Goal: Information Seeking & Learning: Learn about a topic

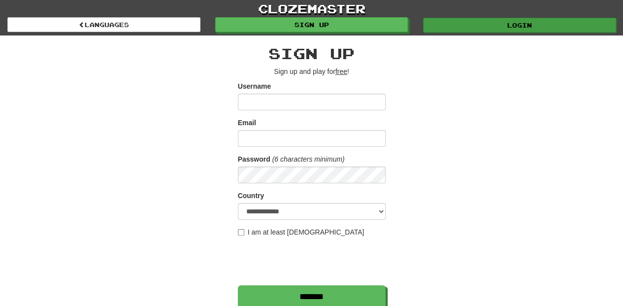
type input "**********"
click at [452, 24] on link "Login" at bounding box center [519, 25] width 193 height 15
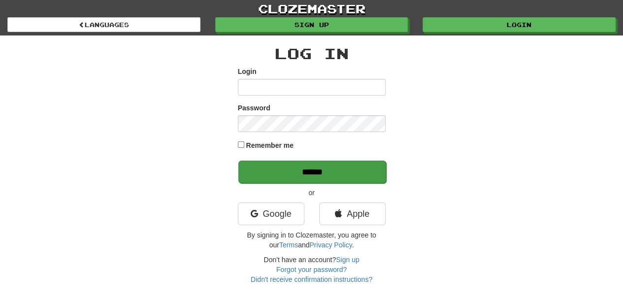
type input "**********"
click at [294, 175] on input "******" at bounding box center [312, 172] width 148 height 23
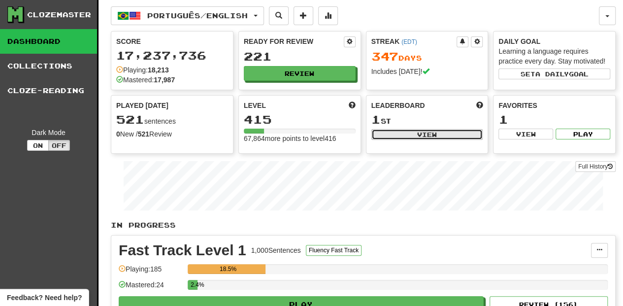
click at [423, 129] on button "View" at bounding box center [427, 134] width 112 height 11
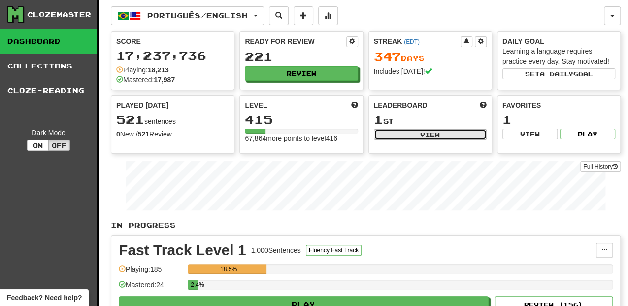
select select "**********"
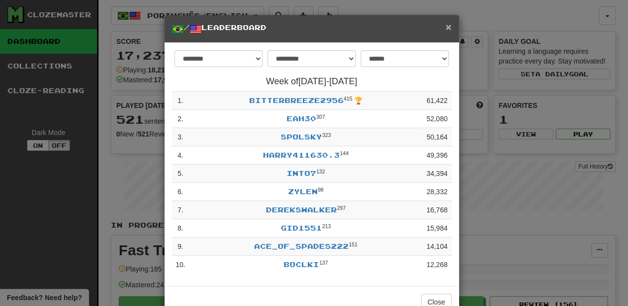
click at [445, 27] on span "×" at bounding box center [448, 26] width 6 height 11
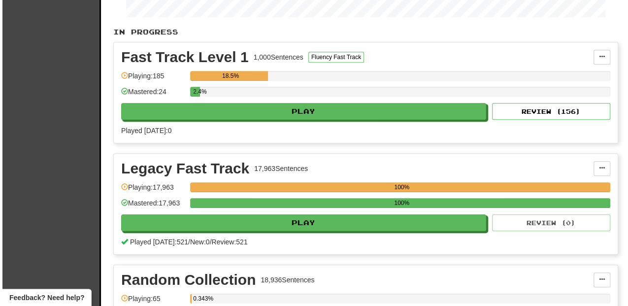
scroll to position [197, 0]
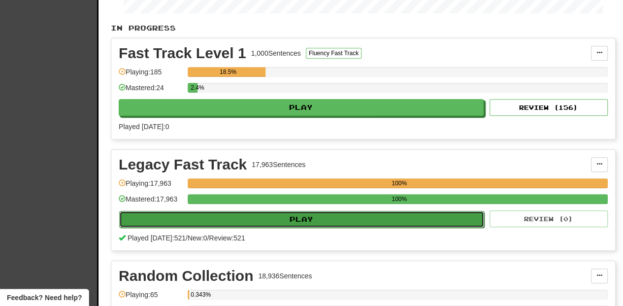
click at [314, 219] on button "Play" at bounding box center [301, 219] width 365 height 17
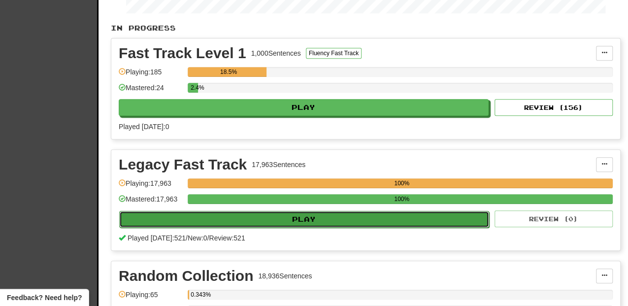
select select "**"
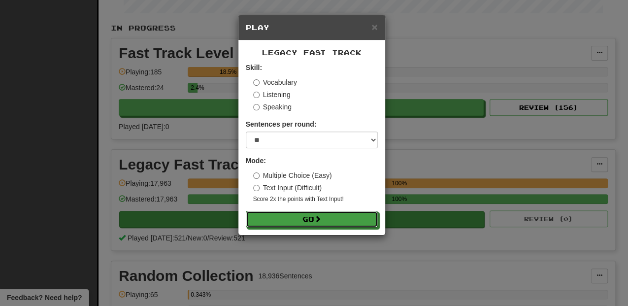
click at [314, 219] on button "Go" at bounding box center [312, 219] width 132 height 17
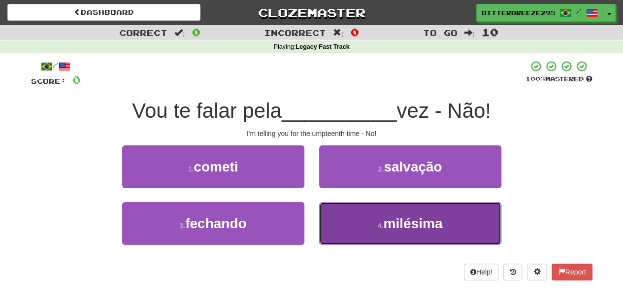
click at [389, 216] on span "milésima" at bounding box center [412, 223] width 59 height 15
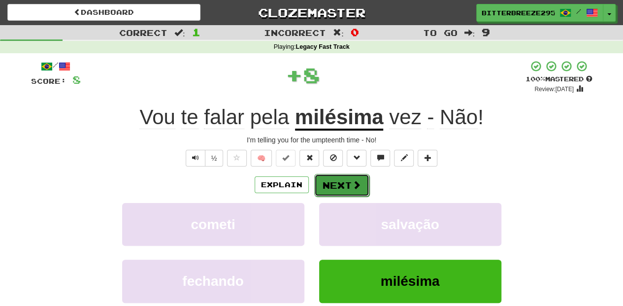
click at [346, 182] on button "Next" at bounding box center [341, 185] width 55 height 23
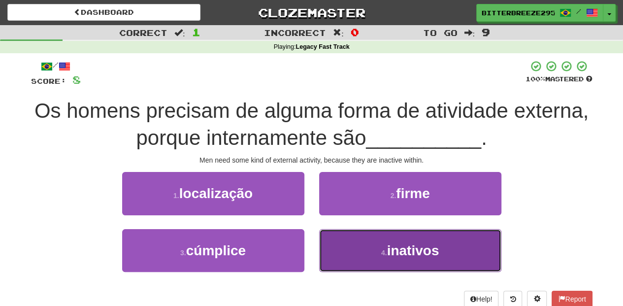
click at [350, 237] on button "4 . inativos" at bounding box center [410, 250] width 182 height 43
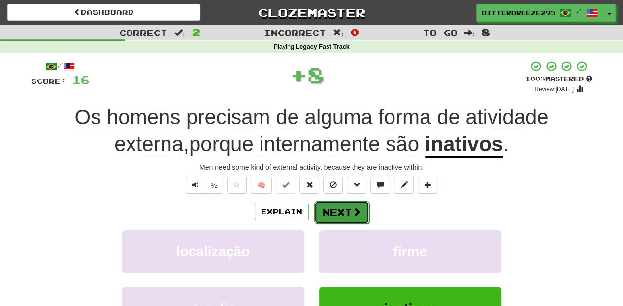
click at [344, 210] on button "Next" at bounding box center [341, 212] width 55 height 23
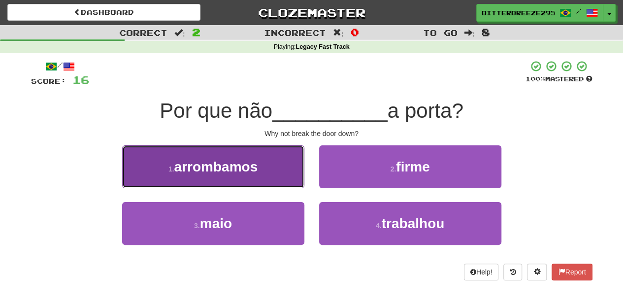
click at [273, 175] on button "1 . arrombamos" at bounding box center [213, 166] width 182 height 43
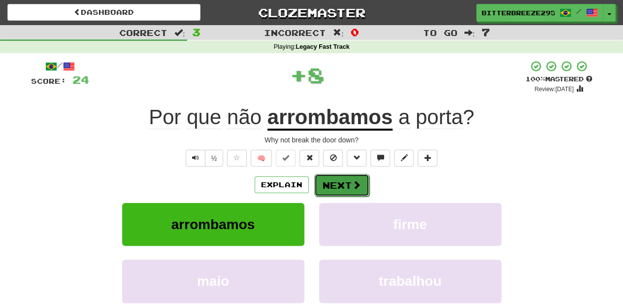
click at [332, 184] on button "Next" at bounding box center [341, 185] width 55 height 23
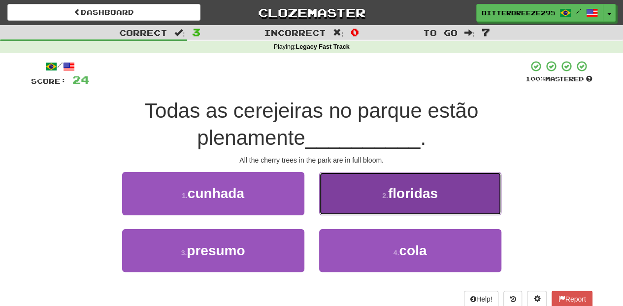
click at [342, 206] on button "2 . floridas" at bounding box center [410, 193] width 182 height 43
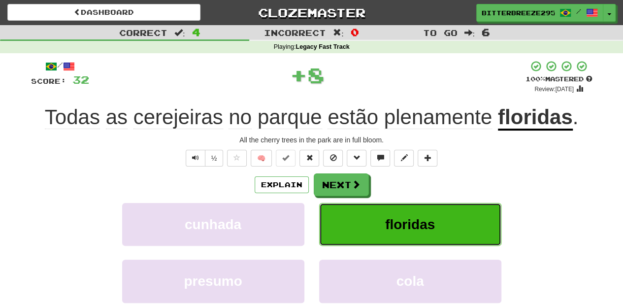
click at [342, 206] on button "floridas" at bounding box center [410, 224] width 182 height 43
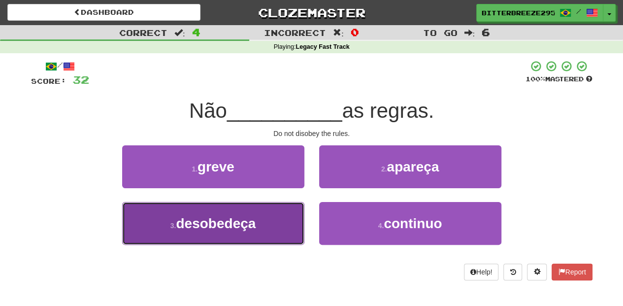
click at [266, 219] on button "3 . desobedeça" at bounding box center [213, 223] width 182 height 43
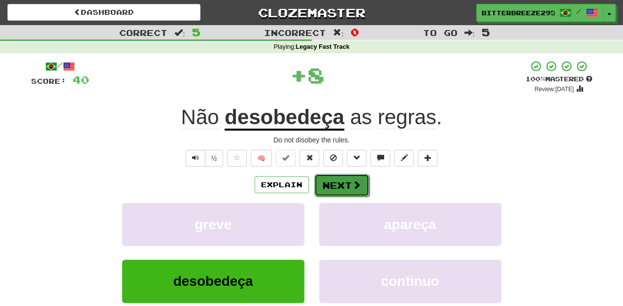
click at [342, 182] on button "Next" at bounding box center [341, 185] width 55 height 23
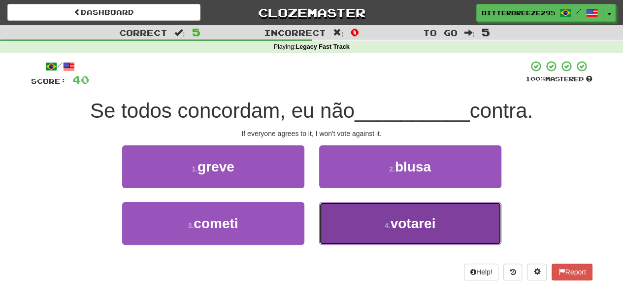
click at [350, 224] on button "4 . votarei" at bounding box center [410, 223] width 182 height 43
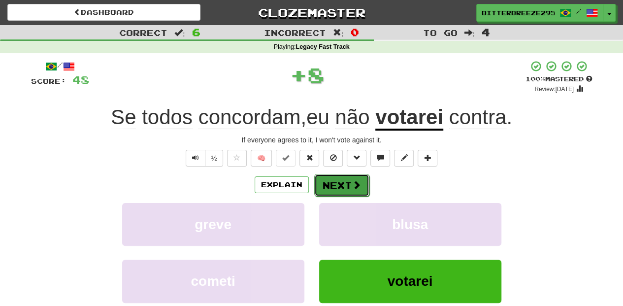
click at [340, 181] on button "Next" at bounding box center [341, 185] width 55 height 23
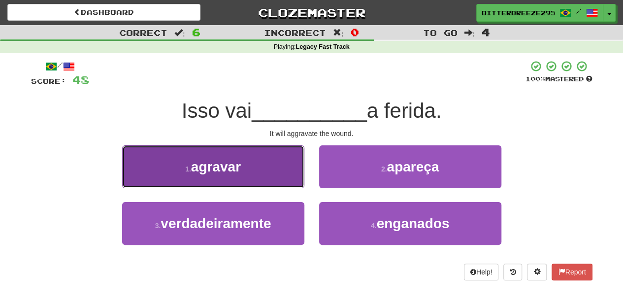
click at [265, 184] on button "1 . agravar" at bounding box center [213, 166] width 182 height 43
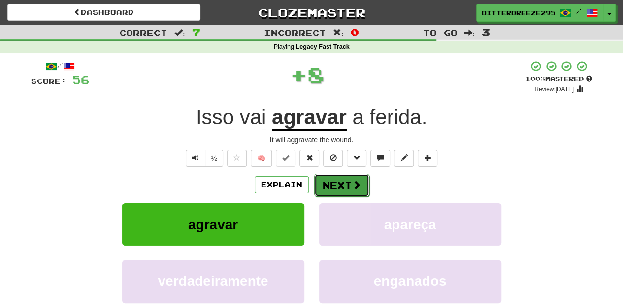
click at [337, 186] on button "Next" at bounding box center [341, 185] width 55 height 23
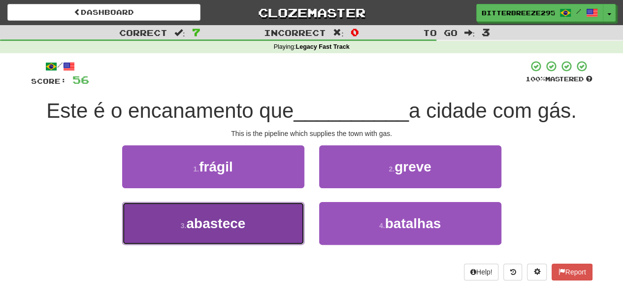
click at [275, 219] on button "3 . abastece" at bounding box center [213, 223] width 182 height 43
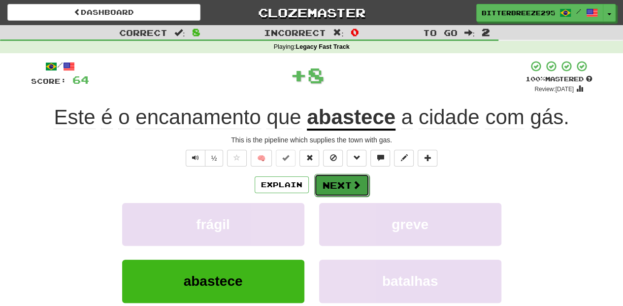
click at [334, 185] on button "Next" at bounding box center [341, 185] width 55 height 23
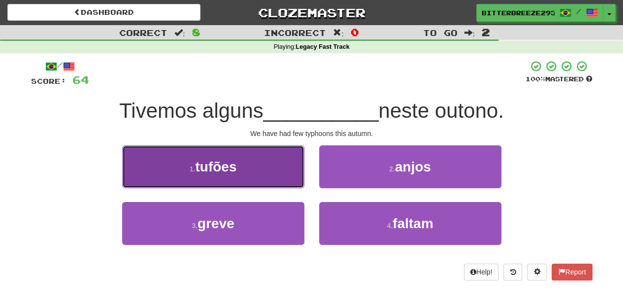
click at [272, 176] on button "1 . tufões" at bounding box center [213, 166] width 182 height 43
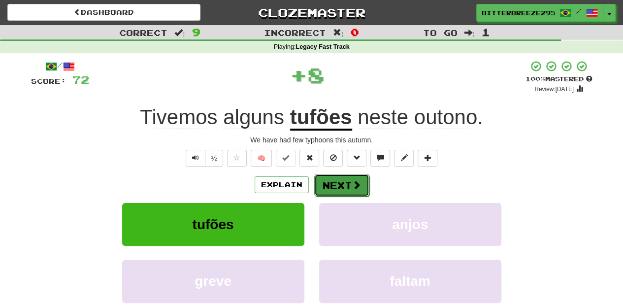
click at [333, 183] on button "Next" at bounding box center [341, 185] width 55 height 23
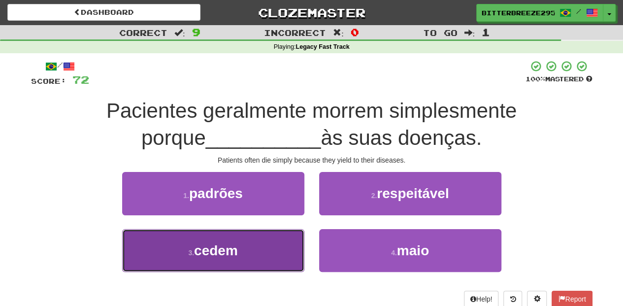
click at [273, 247] on button "3 . cedem" at bounding box center [213, 250] width 182 height 43
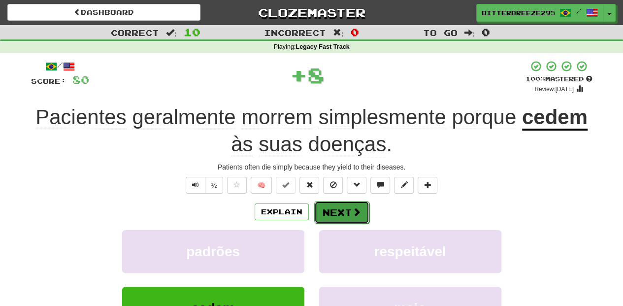
click at [328, 211] on button "Next" at bounding box center [341, 212] width 55 height 23
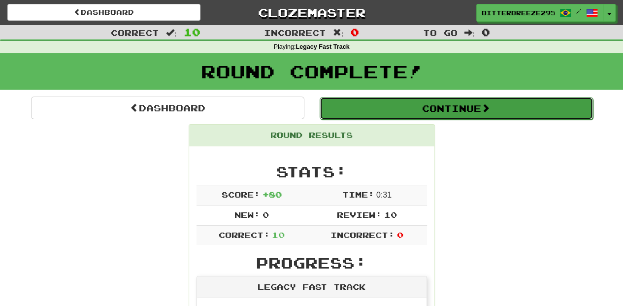
click at [372, 109] on button "Continue" at bounding box center [456, 108] width 273 height 23
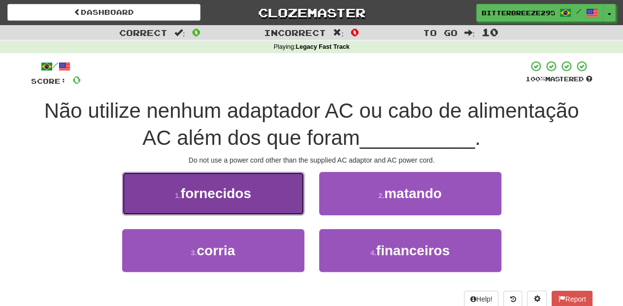
click at [246, 205] on button "1 . fornecidos" at bounding box center [213, 193] width 182 height 43
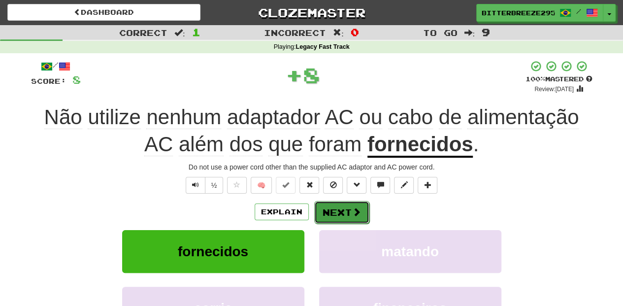
click at [343, 213] on button "Next" at bounding box center [341, 212] width 55 height 23
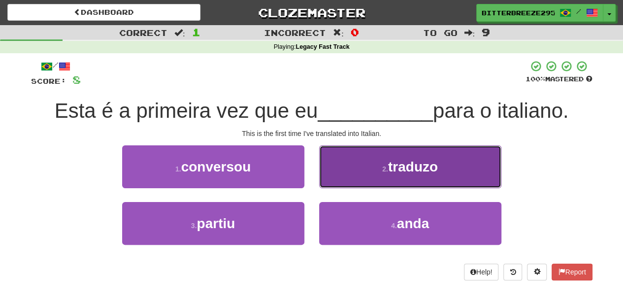
click at [334, 184] on button "2 . traduzo" at bounding box center [410, 166] width 182 height 43
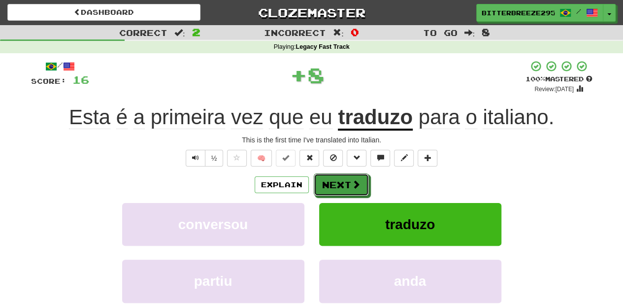
click at [333, 185] on button "Next" at bounding box center [341, 184] width 55 height 23
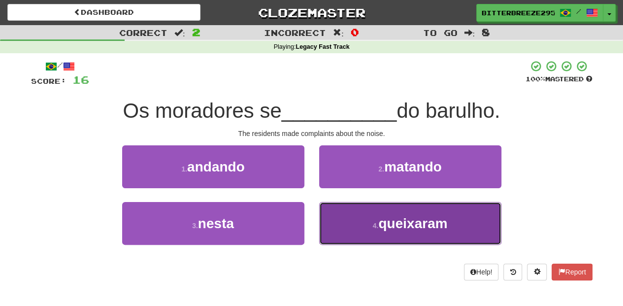
click at [346, 228] on button "4 . queixaram" at bounding box center [410, 223] width 182 height 43
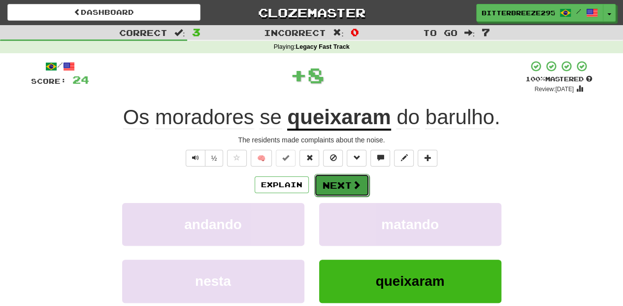
click at [328, 181] on button "Next" at bounding box center [341, 185] width 55 height 23
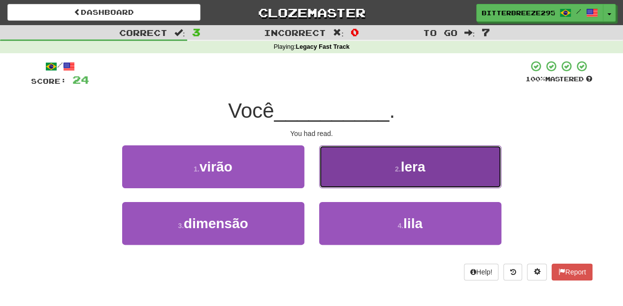
click at [332, 180] on button "2 . lera" at bounding box center [410, 166] width 182 height 43
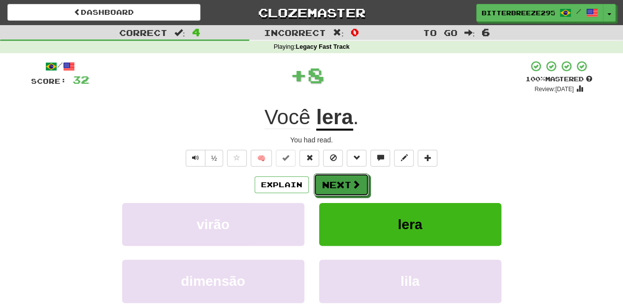
click at [332, 180] on button "Next" at bounding box center [341, 184] width 55 height 23
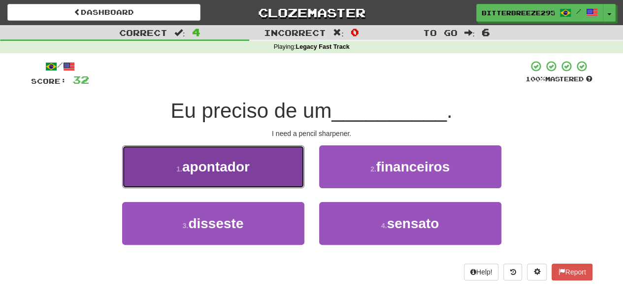
click at [270, 182] on button "1 . apontador" at bounding box center [213, 166] width 182 height 43
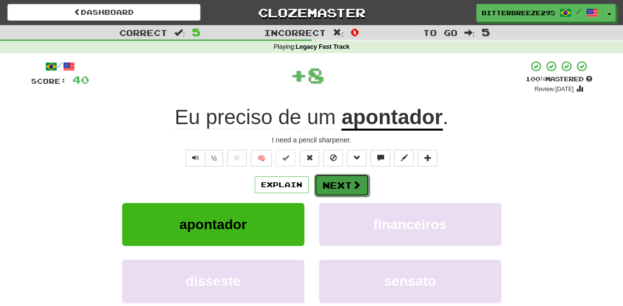
click at [331, 188] on button "Next" at bounding box center [341, 185] width 55 height 23
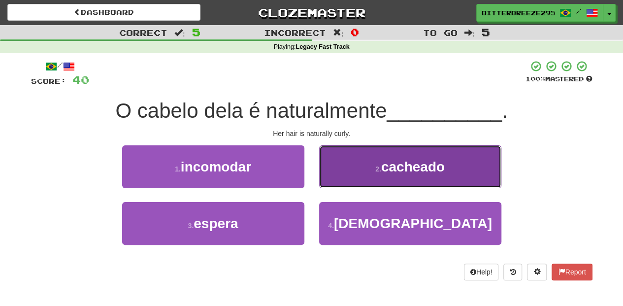
click at [337, 181] on button "2 . cacheado" at bounding box center [410, 166] width 182 height 43
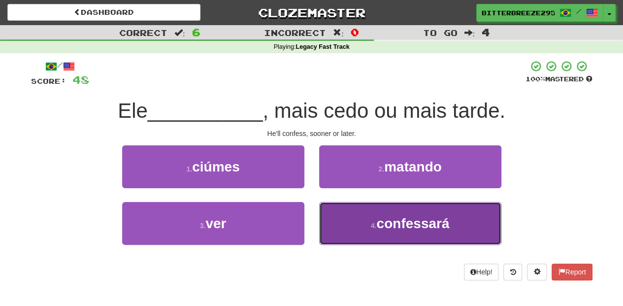
click at [344, 222] on button "4 . confessará" at bounding box center [410, 223] width 182 height 43
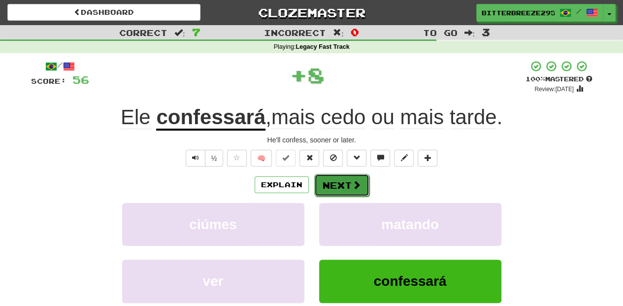
click at [338, 189] on button "Next" at bounding box center [341, 185] width 55 height 23
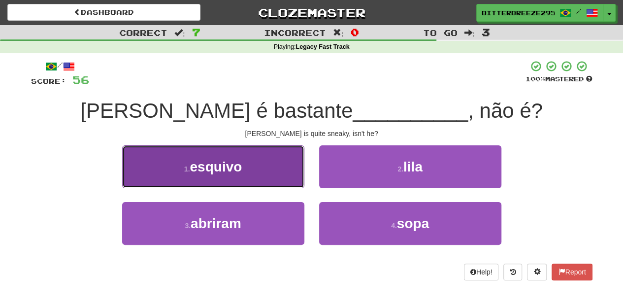
click at [276, 178] on button "1 . esquivo" at bounding box center [213, 166] width 182 height 43
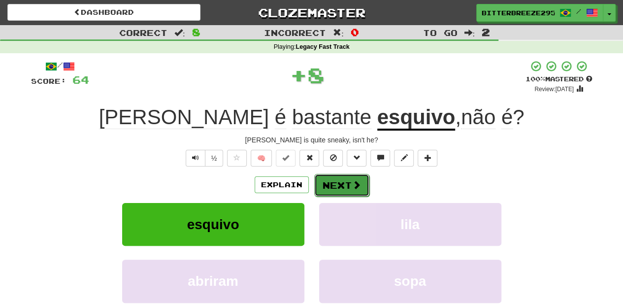
click at [339, 182] on button "Next" at bounding box center [341, 185] width 55 height 23
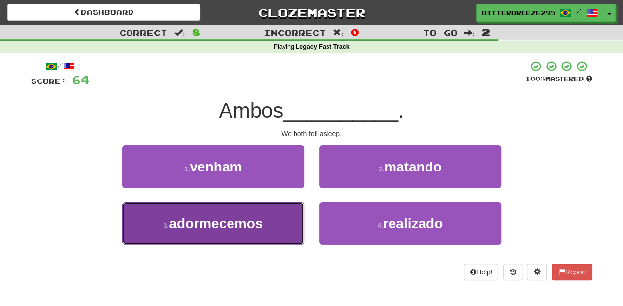
click at [257, 223] on span "adormecemos" at bounding box center [216, 223] width 94 height 15
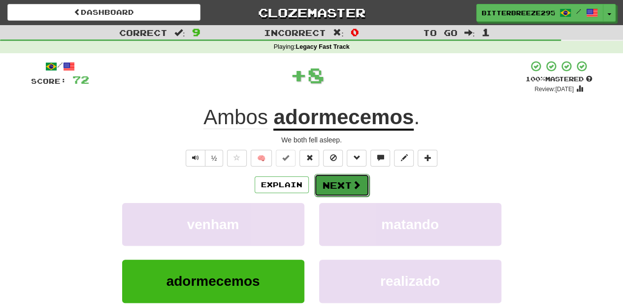
click at [330, 189] on button "Next" at bounding box center [341, 185] width 55 height 23
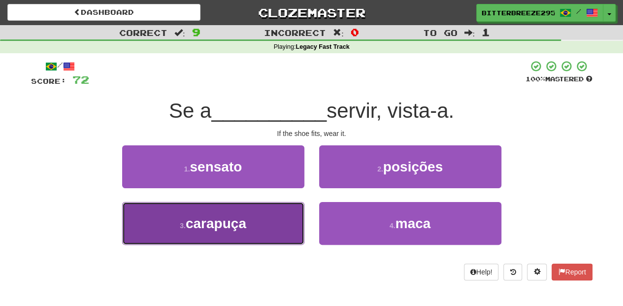
click at [272, 217] on button "3 . carapuça" at bounding box center [213, 223] width 182 height 43
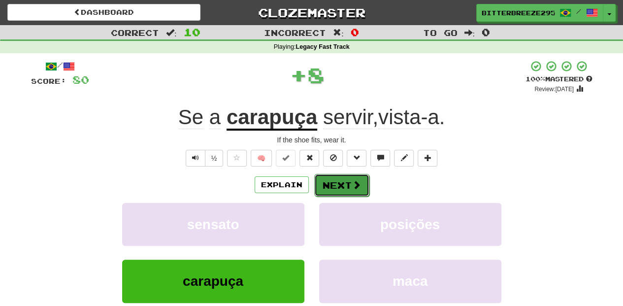
click at [336, 182] on button "Next" at bounding box center [341, 185] width 55 height 23
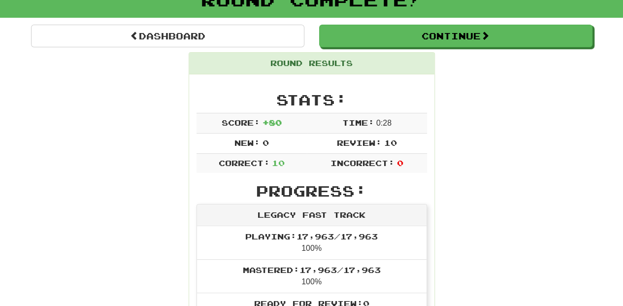
scroll to position [65, 0]
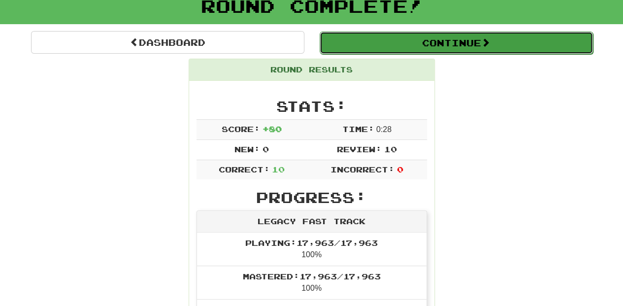
click at [406, 44] on button "Continue" at bounding box center [456, 43] width 273 height 23
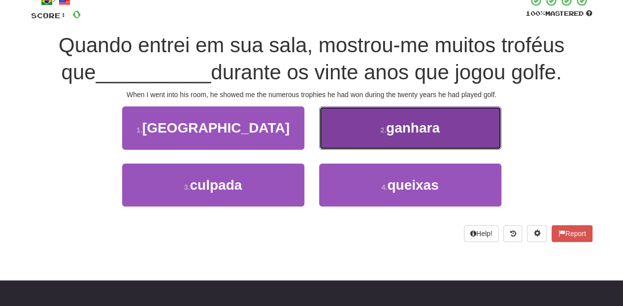
click at [352, 136] on button "2 . ganhara" at bounding box center [410, 127] width 182 height 43
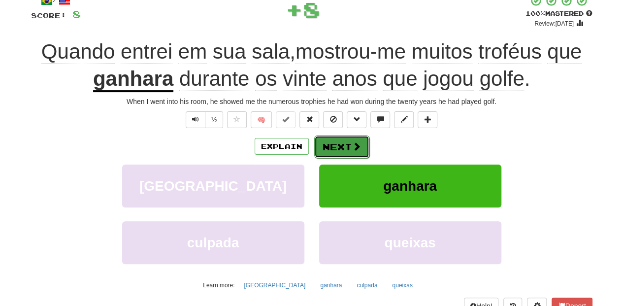
click at [337, 144] on button "Next" at bounding box center [341, 146] width 55 height 23
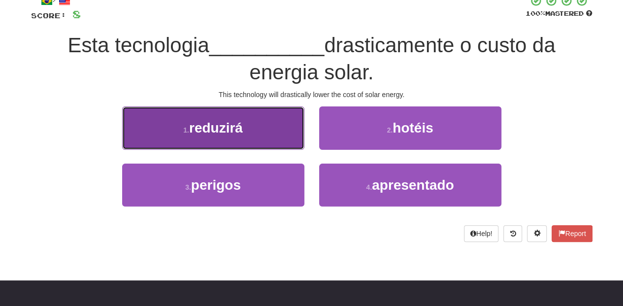
click at [247, 128] on button "1 . reduzirá" at bounding box center [213, 127] width 182 height 43
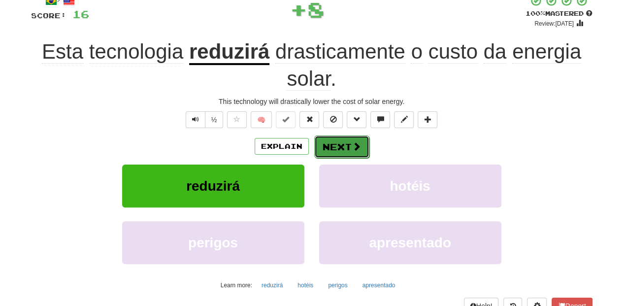
click at [333, 146] on button "Next" at bounding box center [341, 146] width 55 height 23
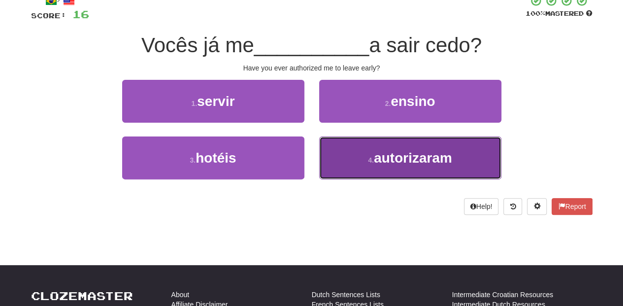
click at [351, 163] on button "4 . autorizaram" at bounding box center [410, 157] width 182 height 43
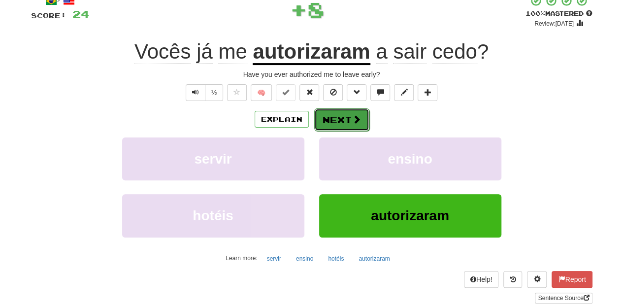
click at [328, 119] on button "Next" at bounding box center [341, 119] width 55 height 23
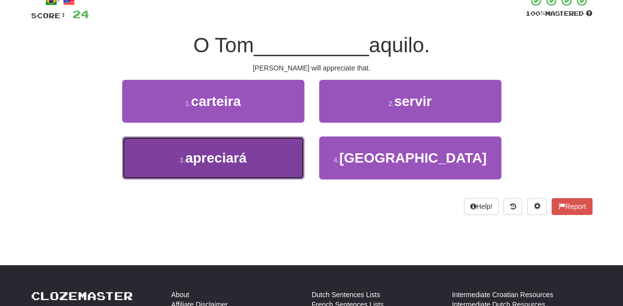
click at [277, 139] on button "3 . apreciará" at bounding box center [213, 157] width 182 height 43
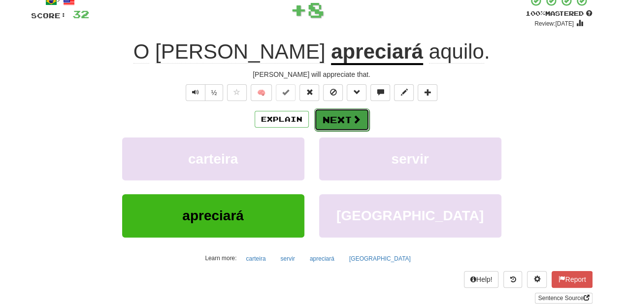
click at [332, 119] on button "Next" at bounding box center [341, 119] width 55 height 23
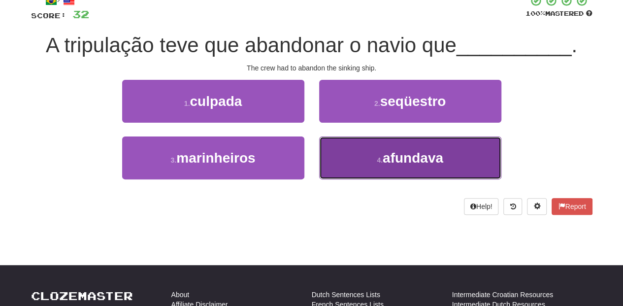
click at [352, 155] on button "4 . afundava" at bounding box center [410, 157] width 182 height 43
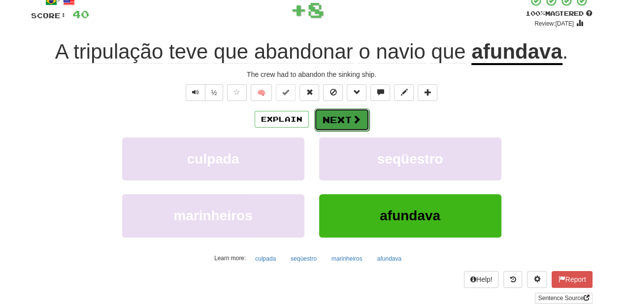
click at [334, 125] on button "Next" at bounding box center [341, 119] width 55 height 23
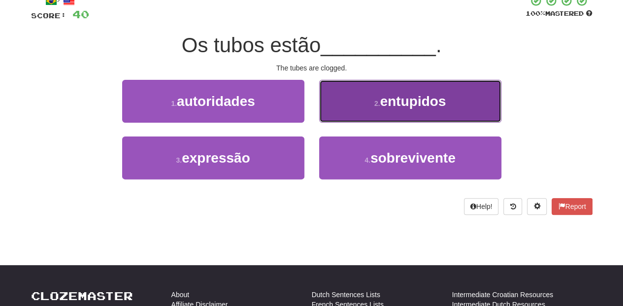
click at [344, 118] on button "2 . entupidos" at bounding box center [410, 101] width 182 height 43
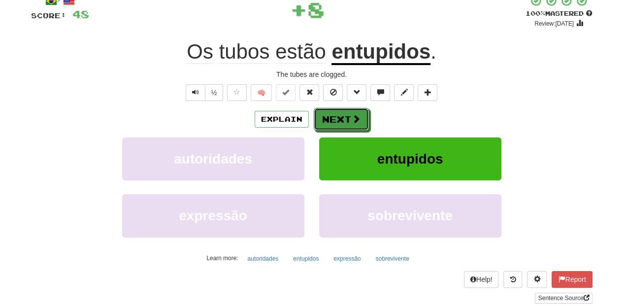
click at [344, 118] on button "Next" at bounding box center [341, 119] width 55 height 23
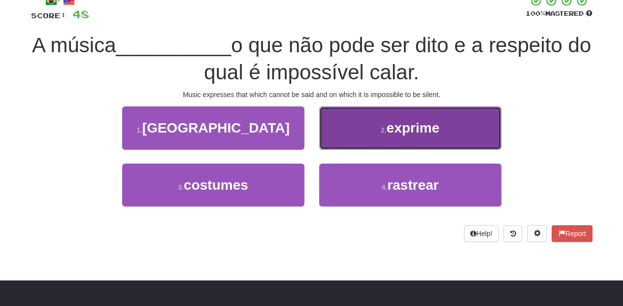
click at [333, 141] on button "2 . exprime" at bounding box center [410, 127] width 182 height 43
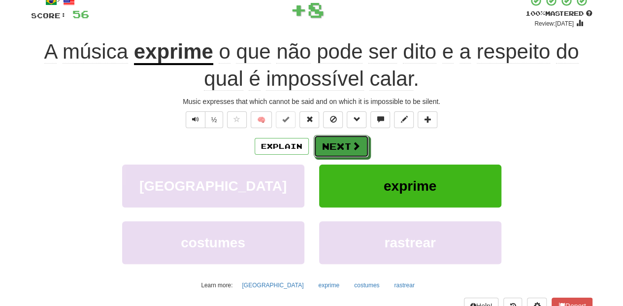
click at [333, 141] on button "Next" at bounding box center [341, 146] width 55 height 23
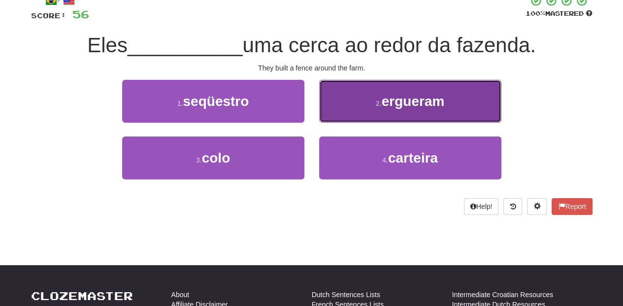
click at [371, 113] on button "2 . ergueram" at bounding box center [410, 101] width 182 height 43
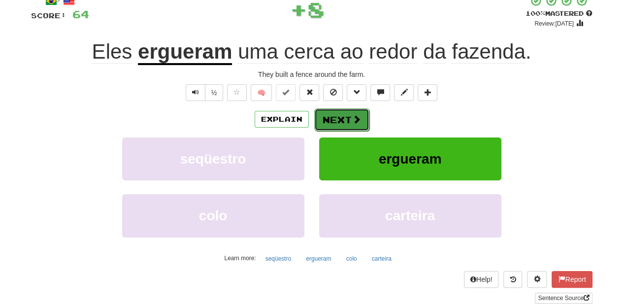
click at [359, 121] on span at bounding box center [356, 119] width 9 height 9
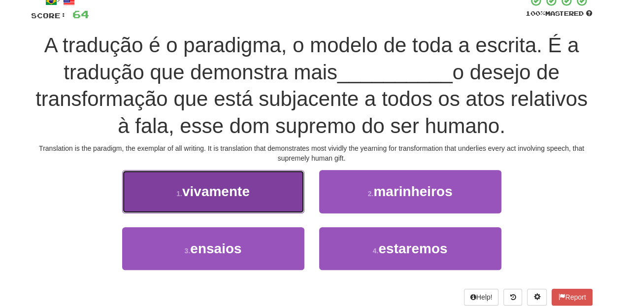
click at [265, 195] on button "1 . vivamente" at bounding box center [213, 191] width 182 height 43
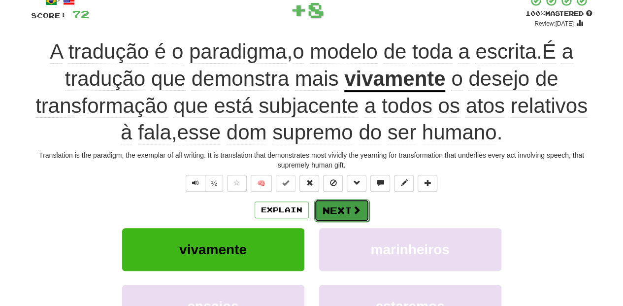
click at [336, 207] on button "Next" at bounding box center [341, 210] width 55 height 23
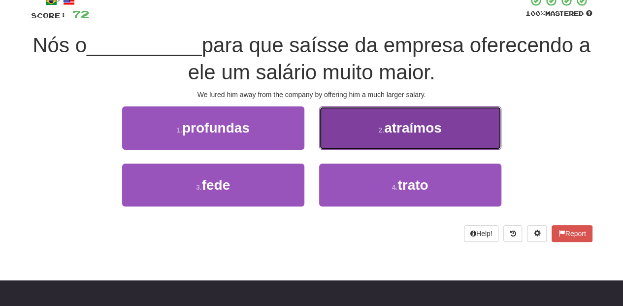
click at [356, 146] on button "2 . atraímos" at bounding box center [410, 127] width 182 height 43
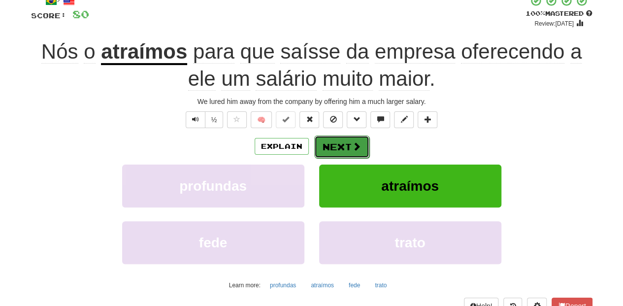
click at [338, 146] on button "Next" at bounding box center [341, 146] width 55 height 23
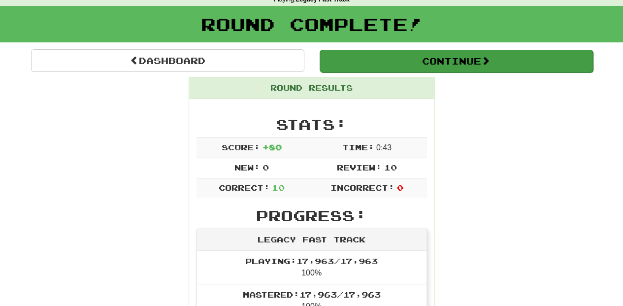
scroll to position [43, 0]
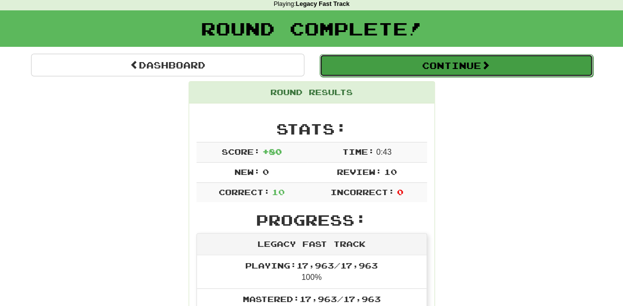
click at [390, 69] on button "Continue" at bounding box center [456, 65] width 273 height 23
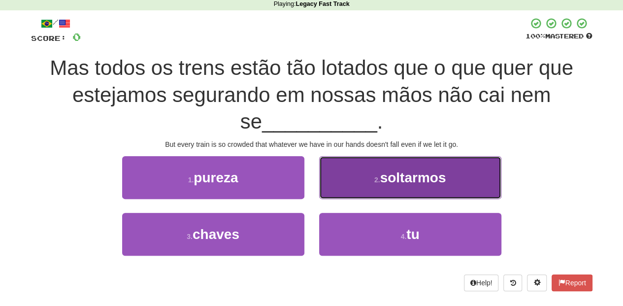
click at [357, 193] on button "2 . soltarmos" at bounding box center [410, 177] width 182 height 43
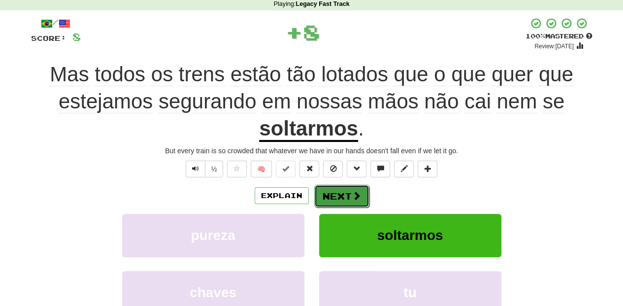
click at [355, 195] on span at bounding box center [356, 195] width 9 height 9
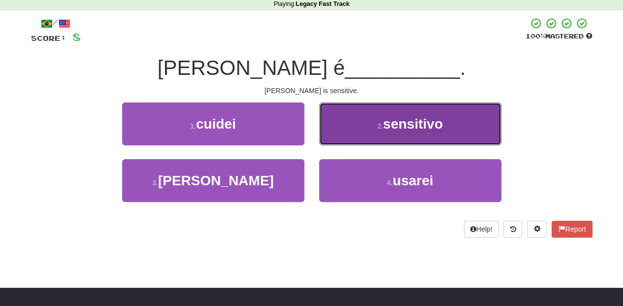
click at [346, 137] on button "2 . sensitivo" at bounding box center [410, 123] width 182 height 43
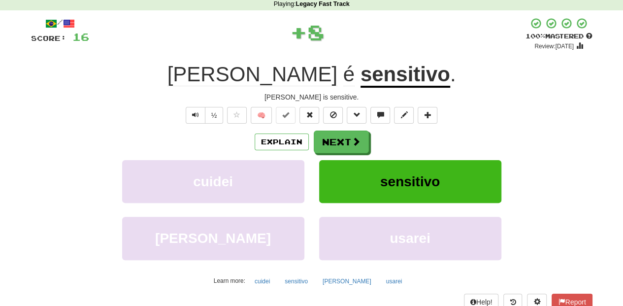
click at [346, 138] on button "Next" at bounding box center [341, 141] width 55 height 23
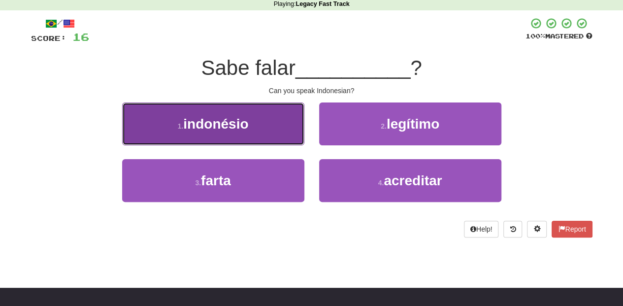
click at [289, 134] on button "1 . indonésio" at bounding box center [213, 123] width 182 height 43
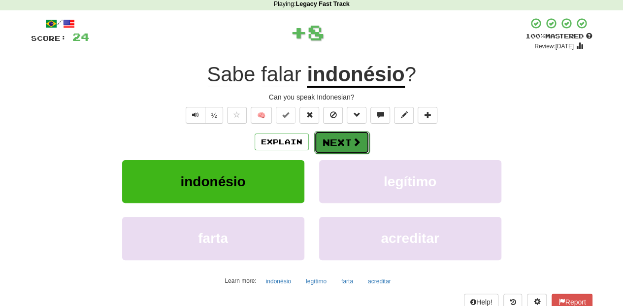
click at [338, 141] on button "Next" at bounding box center [341, 142] width 55 height 23
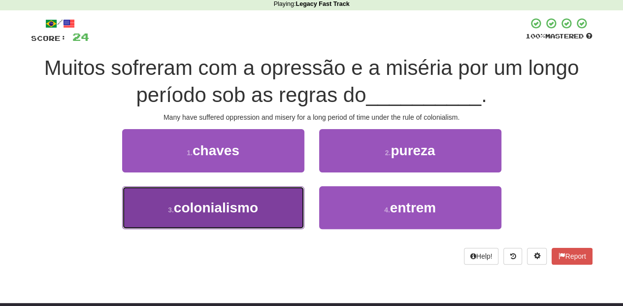
click at [284, 202] on button "3 . colonialismo" at bounding box center [213, 207] width 182 height 43
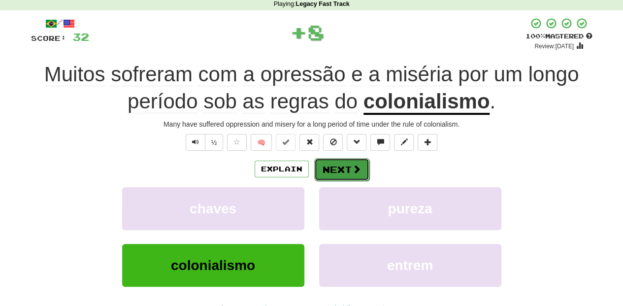
click at [326, 167] on button "Next" at bounding box center [341, 169] width 55 height 23
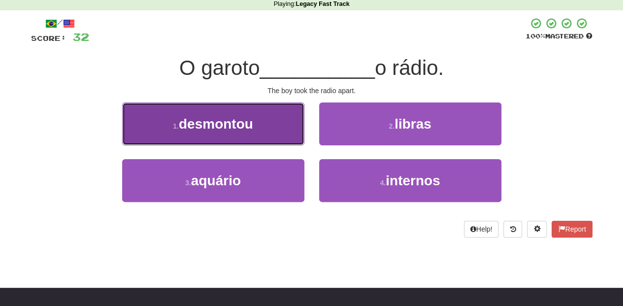
click at [264, 136] on button "1 . desmontou" at bounding box center [213, 123] width 182 height 43
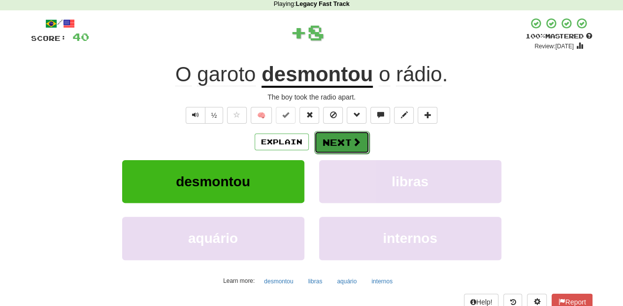
click at [340, 142] on button "Next" at bounding box center [341, 142] width 55 height 23
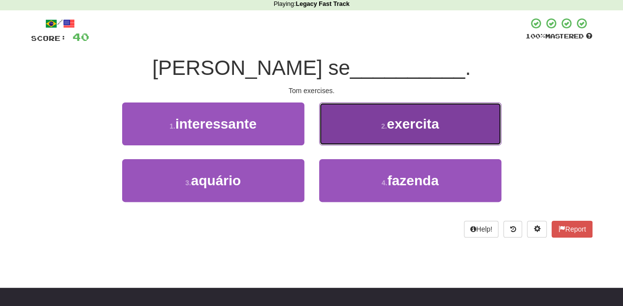
click at [348, 136] on button "2 . exercita" at bounding box center [410, 123] width 182 height 43
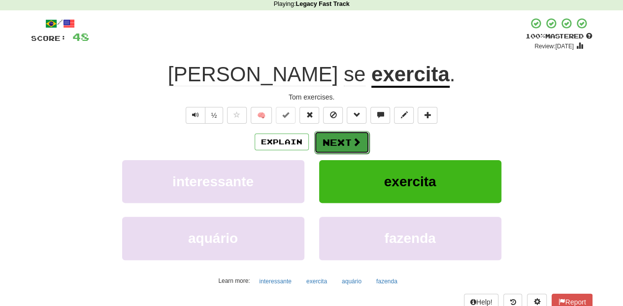
click at [345, 140] on button "Next" at bounding box center [341, 142] width 55 height 23
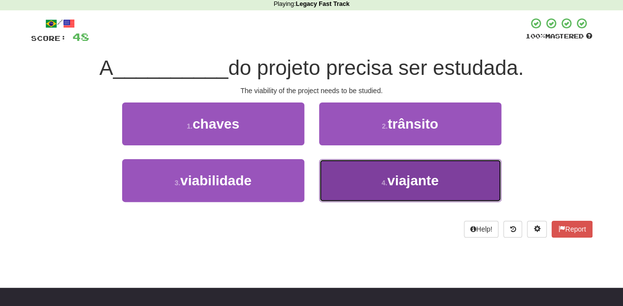
click at [352, 173] on button "4 . viajante" at bounding box center [410, 180] width 182 height 43
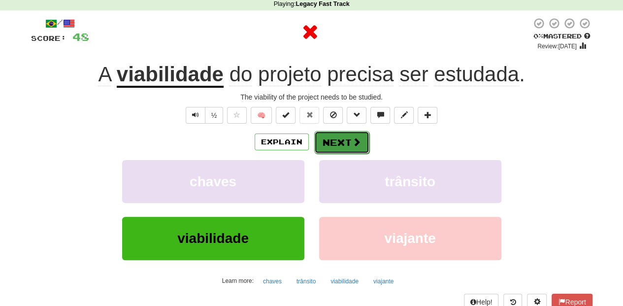
click at [335, 142] on button "Next" at bounding box center [341, 142] width 55 height 23
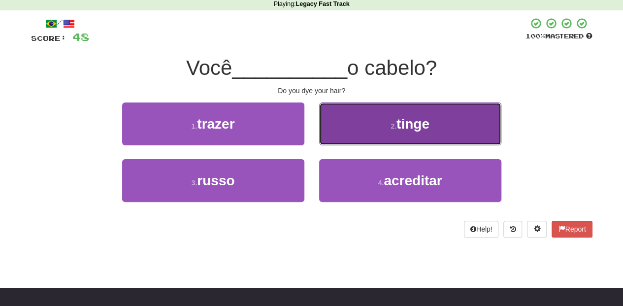
click at [334, 136] on button "2 . tinge" at bounding box center [410, 123] width 182 height 43
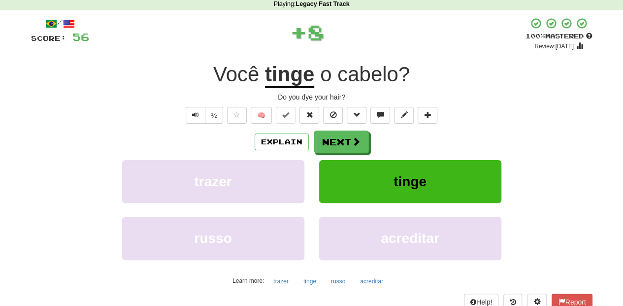
click at [333, 138] on button "Next" at bounding box center [341, 141] width 55 height 23
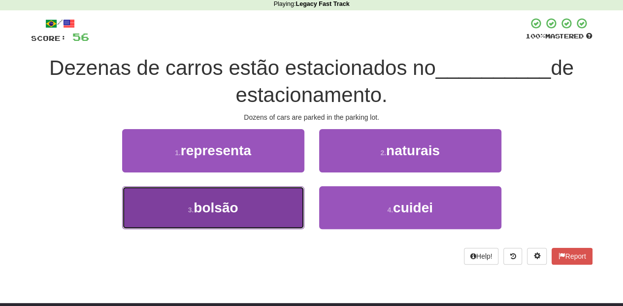
click at [268, 209] on button "3 . bolsão" at bounding box center [213, 207] width 182 height 43
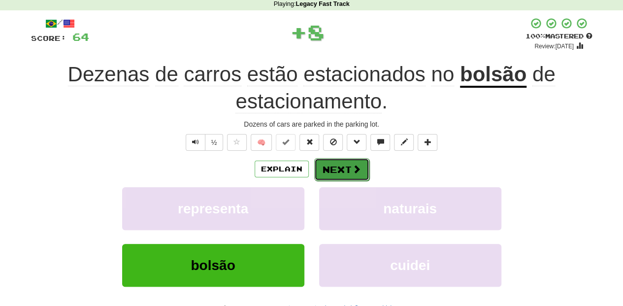
click at [327, 168] on button "Next" at bounding box center [341, 169] width 55 height 23
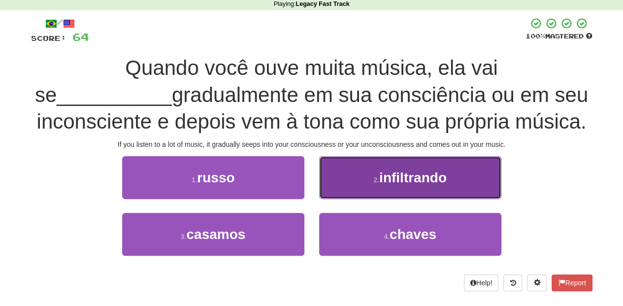
click at [341, 186] on button "2 . infiltrando" at bounding box center [410, 177] width 182 height 43
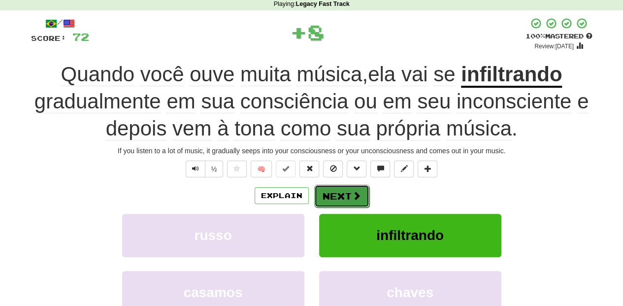
click at [338, 193] on button "Next" at bounding box center [341, 196] width 55 height 23
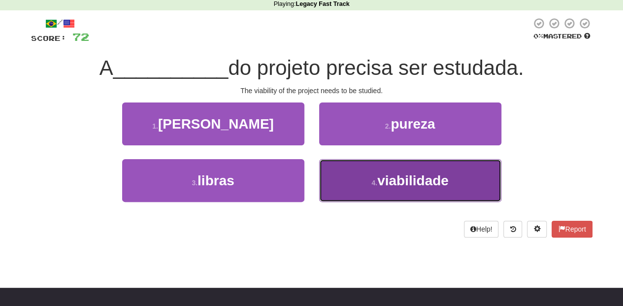
click at [346, 182] on button "4 . viabilidade" at bounding box center [410, 180] width 182 height 43
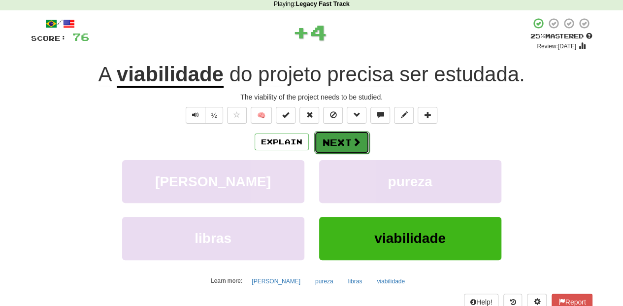
click at [337, 143] on button "Next" at bounding box center [341, 142] width 55 height 23
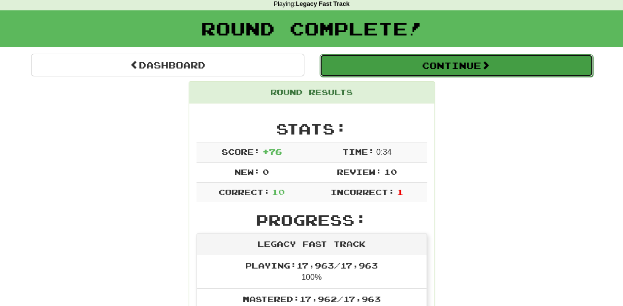
click at [384, 68] on button "Continue" at bounding box center [456, 65] width 273 height 23
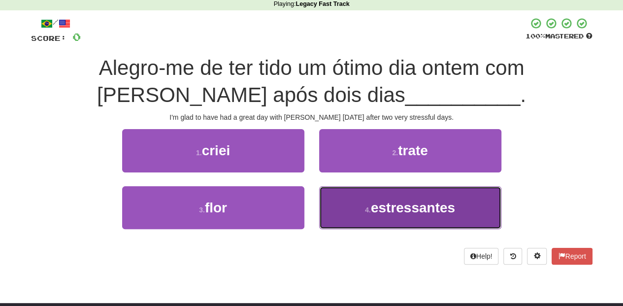
click at [353, 205] on button "4 . estressantes" at bounding box center [410, 207] width 182 height 43
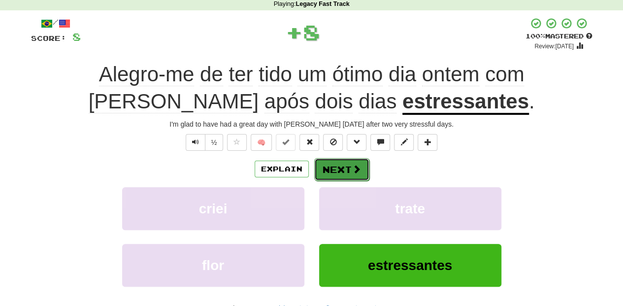
click at [328, 165] on button "Next" at bounding box center [341, 169] width 55 height 23
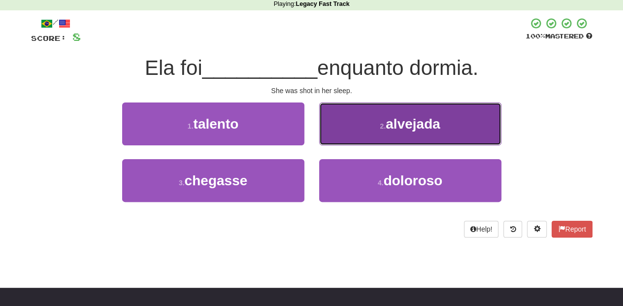
click at [351, 133] on button "2 . alvejada" at bounding box center [410, 123] width 182 height 43
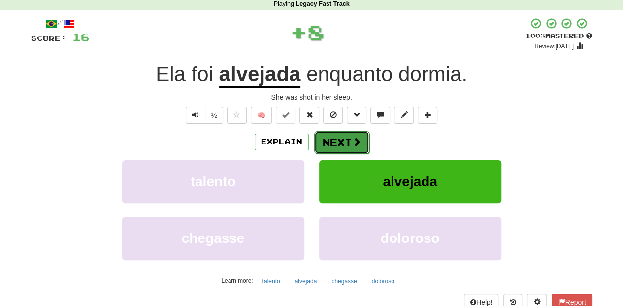
click at [347, 142] on button "Next" at bounding box center [341, 142] width 55 height 23
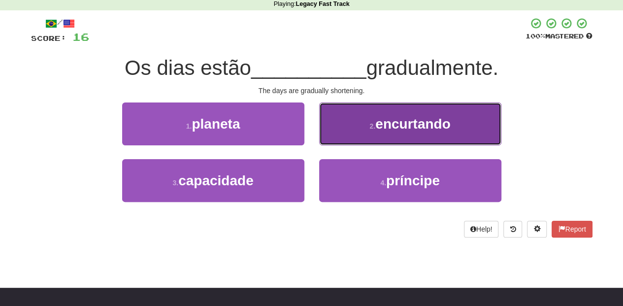
click at [344, 136] on button "2 . encurtando" at bounding box center [410, 123] width 182 height 43
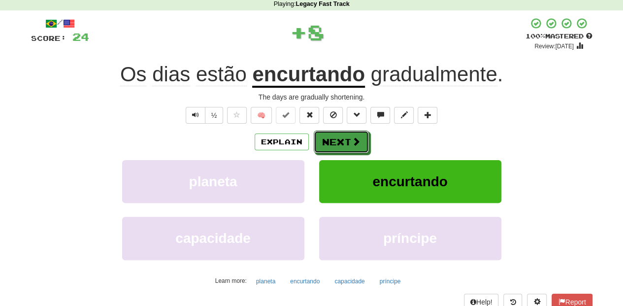
click at [344, 137] on button "Next" at bounding box center [341, 141] width 55 height 23
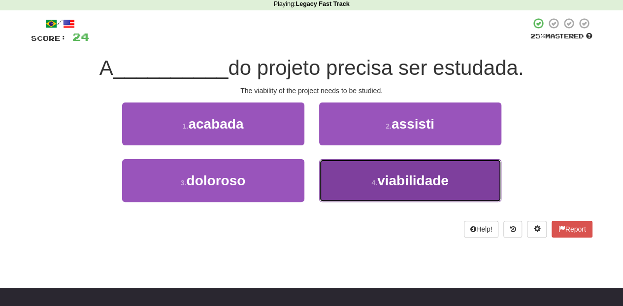
click at [341, 184] on button "4 . viabilidade" at bounding box center [410, 180] width 182 height 43
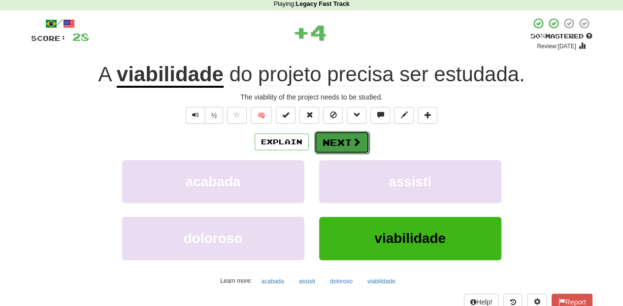
click at [332, 142] on button "Next" at bounding box center [341, 142] width 55 height 23
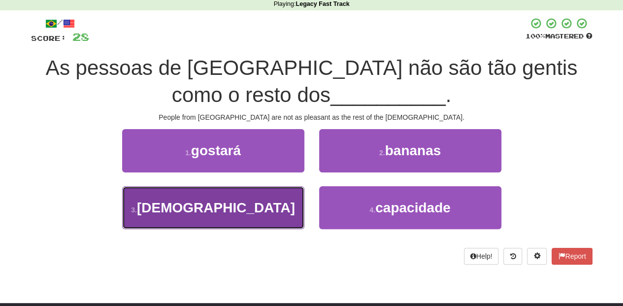
click at [269, 195] on button "3 . [DEMOGRAPHIC_DATA]" at bounding box center [213, 207] width 182 height 43
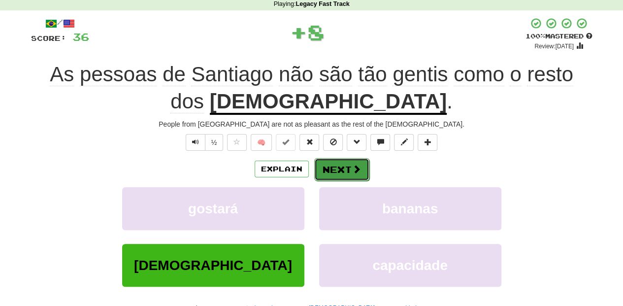
click at [338, 164] on button "Next" at bounding box center [341, 169] width 55 height 23
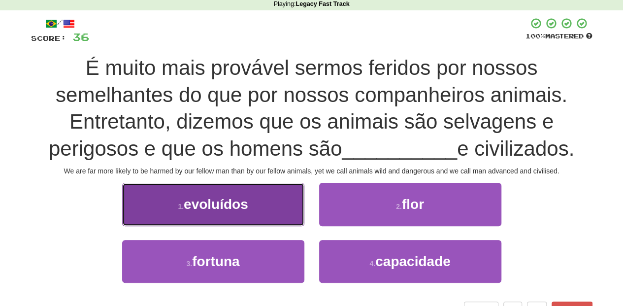
click at [265, 212] on button "1 . evoluídos" at bounding box center [213, 204] width 182 height 43
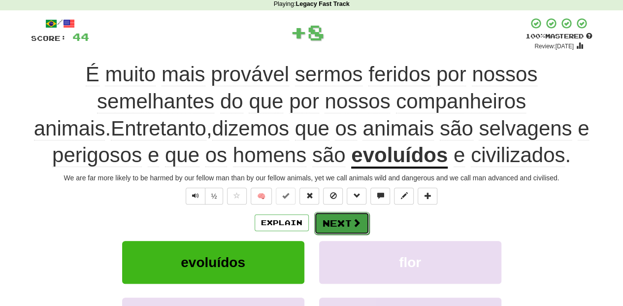
click at [340, 221] on button "Next" at bounding box center [341, 223] width 55 height 23
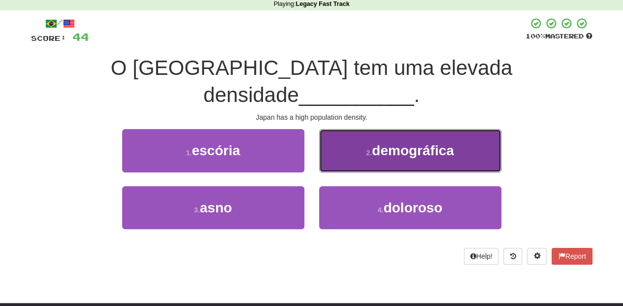
click at [342, 136] on button "2 . demográfica" at bounding box center [410, 150] width 182 height 43
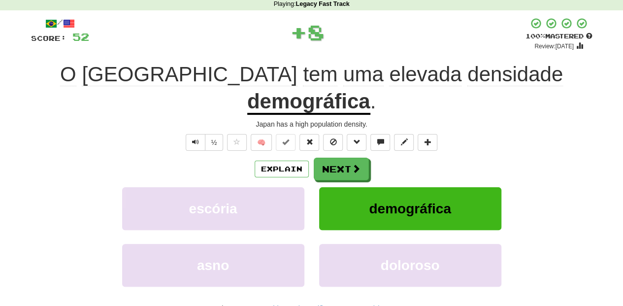
click at [342, 158] on button "Next" at bounding box center [341, 169] width 55 height 23
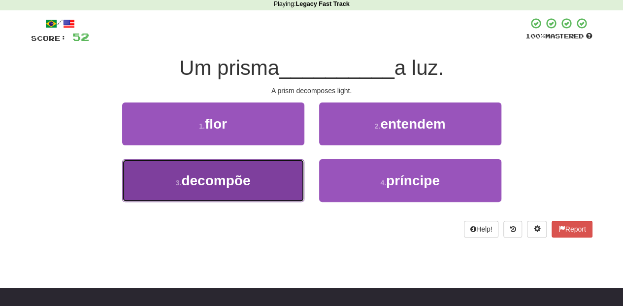
click at [276, 172] on button "3 . decompõe" at bounding box center [213, 180] width 182 height 43
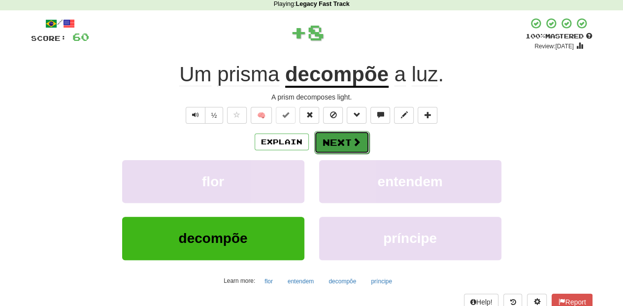
click at [339, 141] on button "Next" at bounding box center [341, 142] width 55 height 23
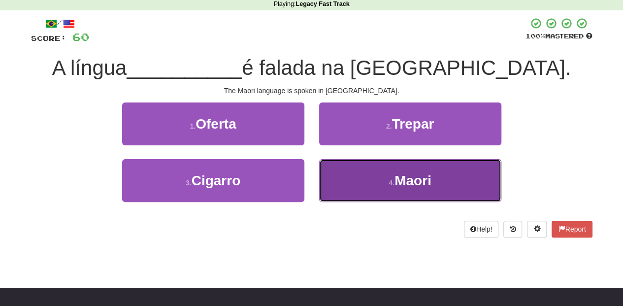
click at [342, 170] on button "4 . [GEOGRAPHIC_DATA]" at bounding box center [410, 180] width 182 height 43
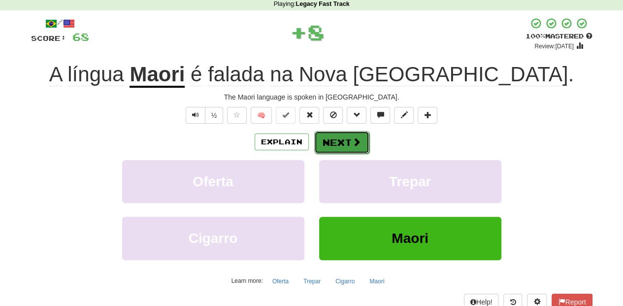
click at [335, 139] on button "Next" at bounding box center [341, 142] width 55 height 23
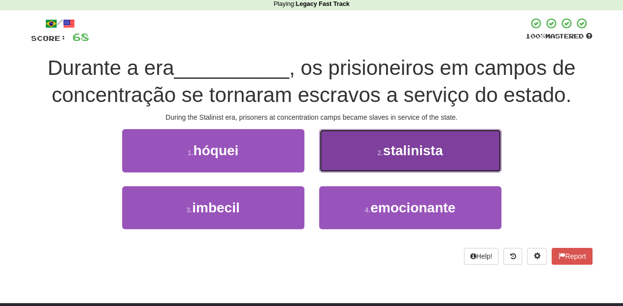
click at [326, 156] on button "2 . stalinista" at bounding box center [410, 150] width 182 height 43
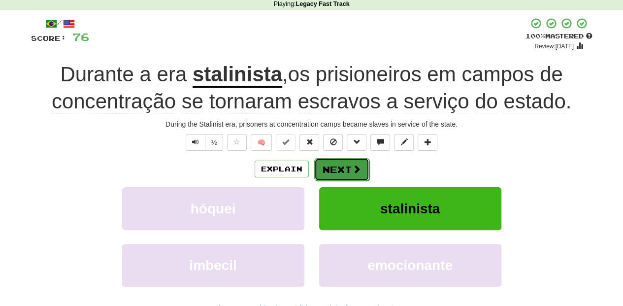
click at [338, 168] on button "Next" at bounding box center [341, 169] width 55 height 23
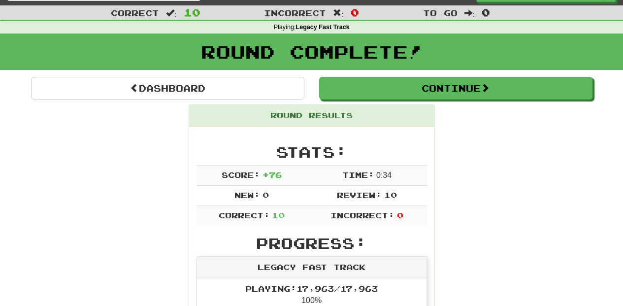
scroll to position [0, 0]
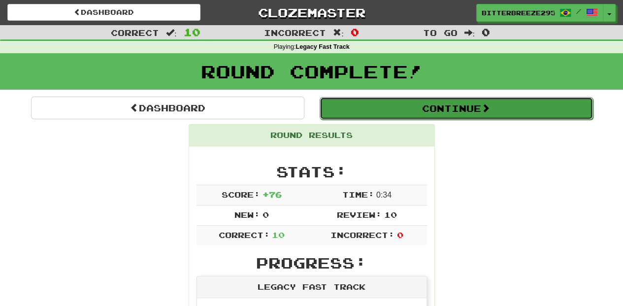
click at [385, 111] on button "Continue" at bounding box center [456, 108] width 273 height 23
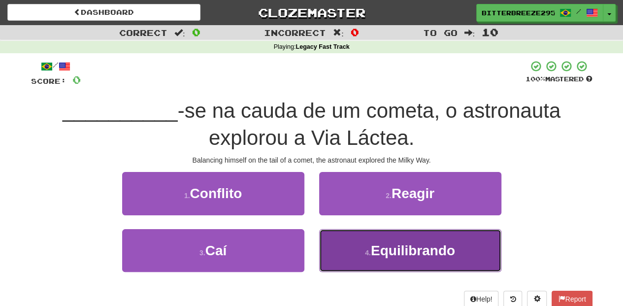
click at [343, 243] on button "4 . Equilibrando" at bounding box center [410, 250] width 182 height 43
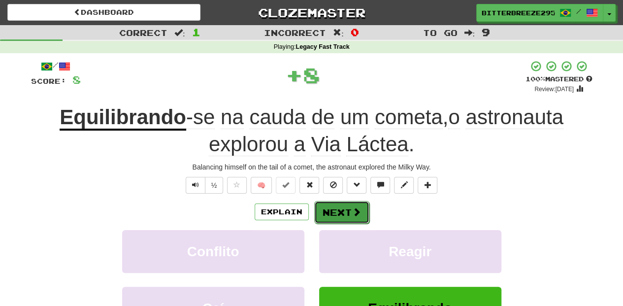
click at [338, 211] on button "Next" at bounding box center [341, 212] width 55 height 23
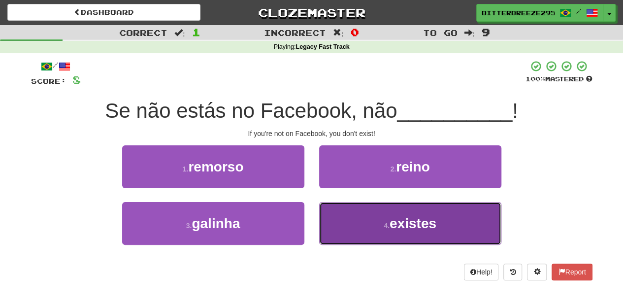
click at [366, 227] on button "4 . existes" at bounding box center [410, 223] width 182 height 43
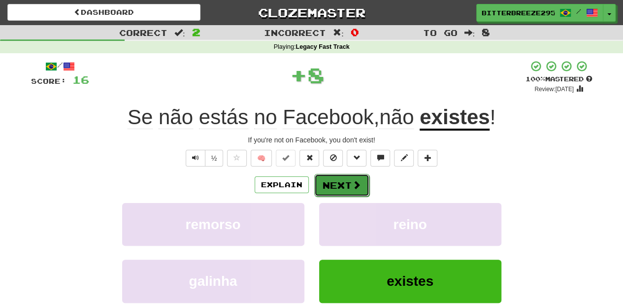
click at [336, 183] on button "Next" at bounding box center [341, 185] width 55 height 23
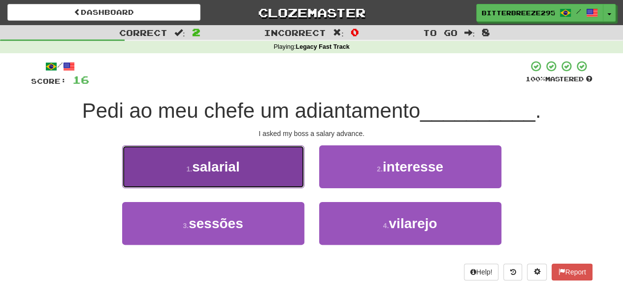
click at [276, 176] on button "1 . salarial" at bounding box center [213, 166] width 182 height 43
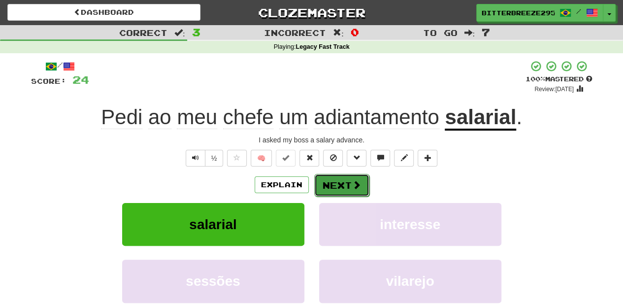
click at [330, 180] on button "Next" at bounding box center [341, 185] width 55 height 23
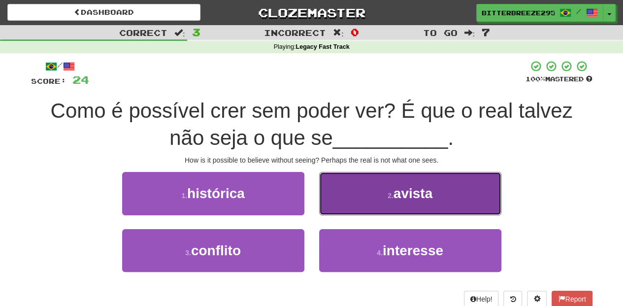
click at [341, 203] on button "2 . avista" at bounding box center [410, 193] width 182 height 43
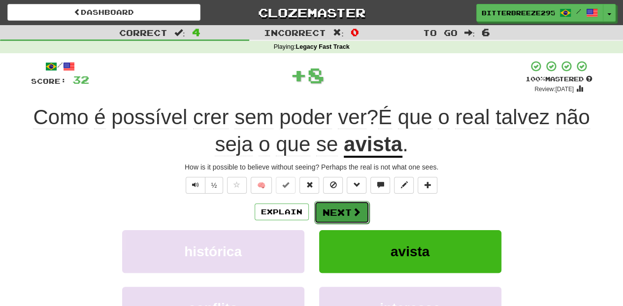
click at [336, 212] on button "Next" at bounding box center [341, 212] width 55 height 23
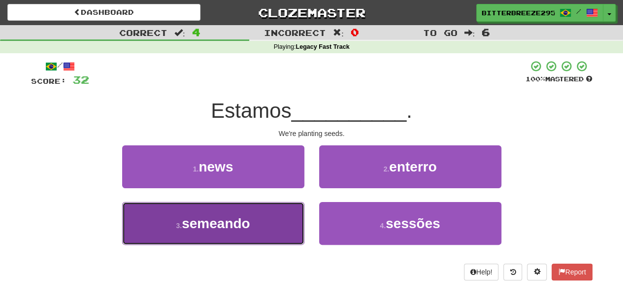
click at [279, 215] on button "3 . semeando" at bounding box center [213, 223] width 182 height 43
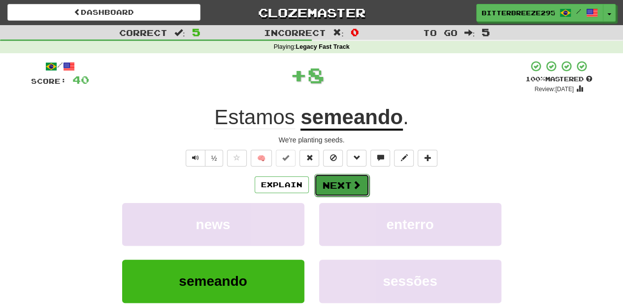
click at [352, 188] on span at bounding box center [356, 184] width 9 height 9
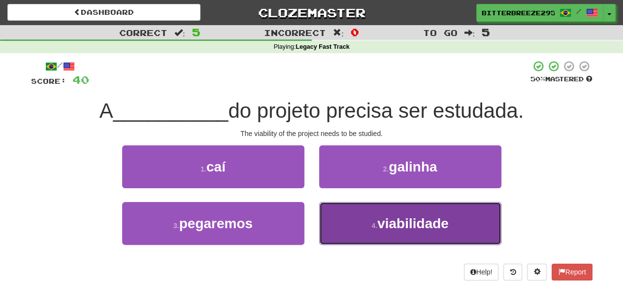
click at [331, 223] on button "4 . viabilidade" at bounding box center [410, 223] width 182 height 43
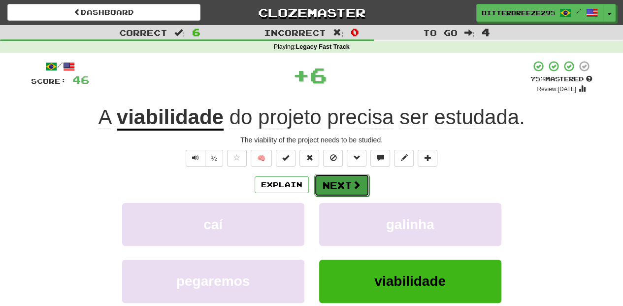
click at [331, 191] on button "Next" at bounding box center [341, 185] width 55 height 23
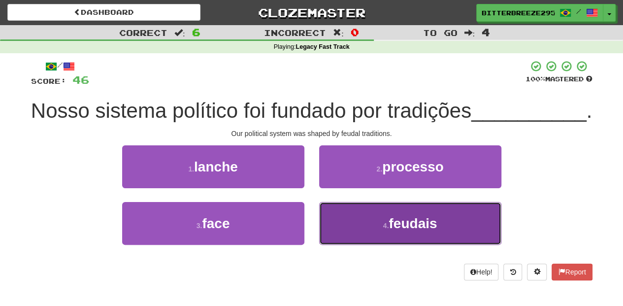
click at [342, 241] on button "4 . feudais" at bounding box center [410, 223] width 182 height 43
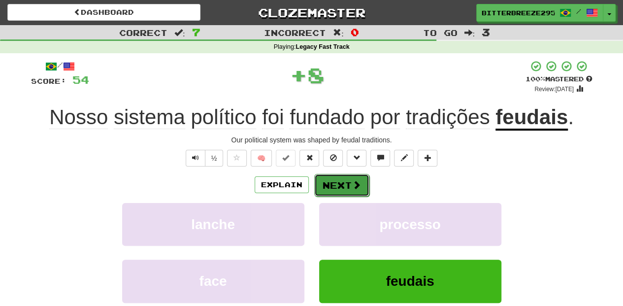
click at [338, 186] on button "Next" at bounding box center [341, 185] width 55 height 23
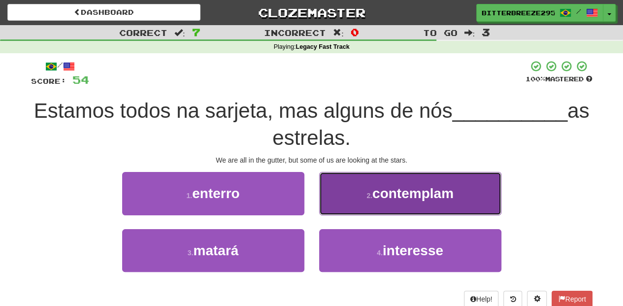
click at [340, 202] on button "2 . contemplam" at bounding box center [410, 193] width 182 height 43
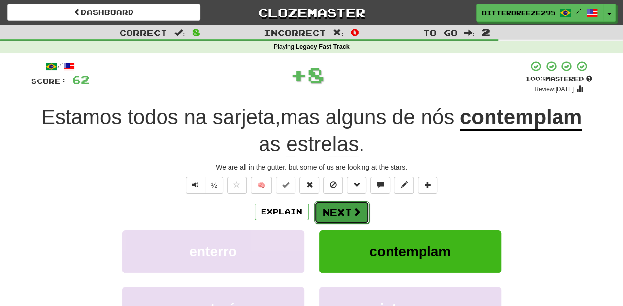
click at [339, 209] on button "Next" at bounding box center [341, 212] width 55 height 23
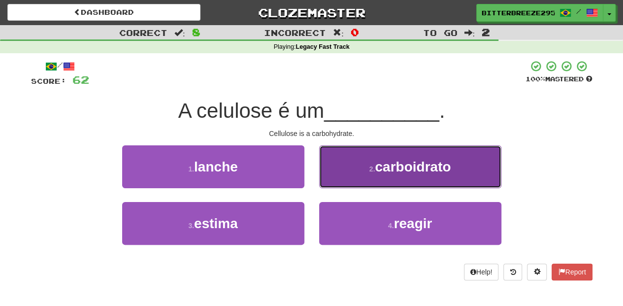
click at [347, 181] on button "2 . carboidrato" at bounding box center [410, 166] width 182 height 43
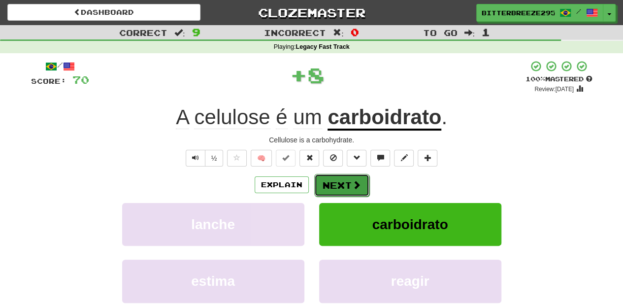
click at [345, 183] on button "Next" at bounding box center [341, 185] width 55 height 23
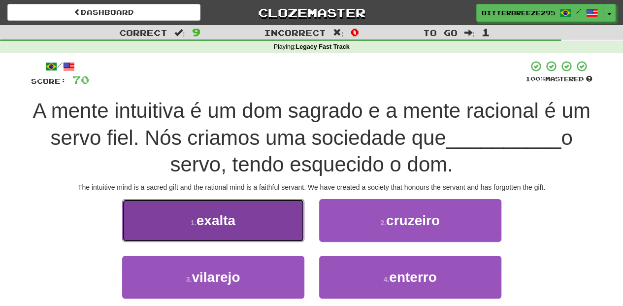
click at [273, 232] on button "1 . exalta" at bounding box center [213, 220] width 182 height 43
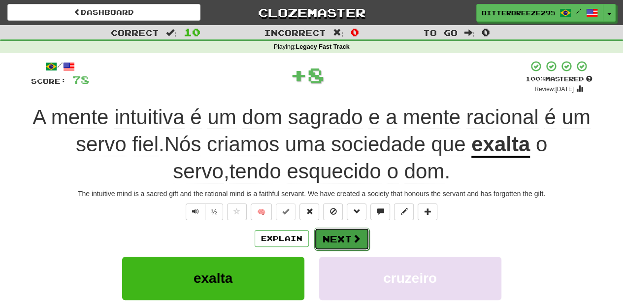
click at [333, 238] on button "Next" at bounding box center [341, 239] width 55 height 23
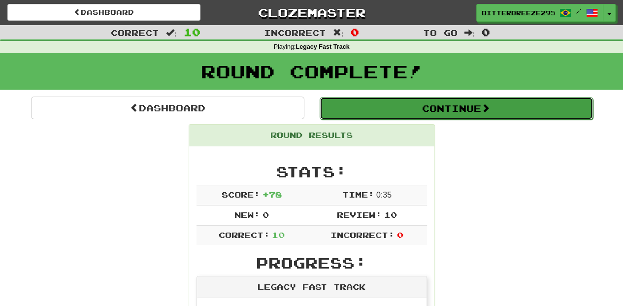
click at [380, 107] on button "Continue" at bounding box center [456, 108] width 273 height 23
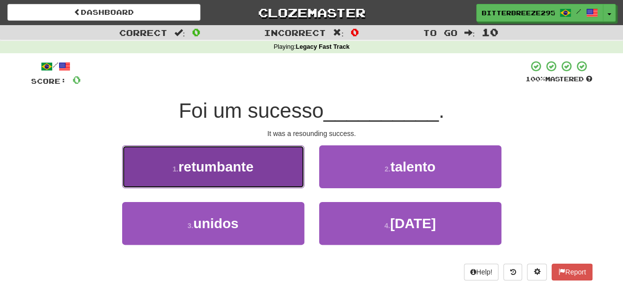
click at [264, 174] on button "1 . retumbante" at bounding box center [213, 166] width 182 height 43
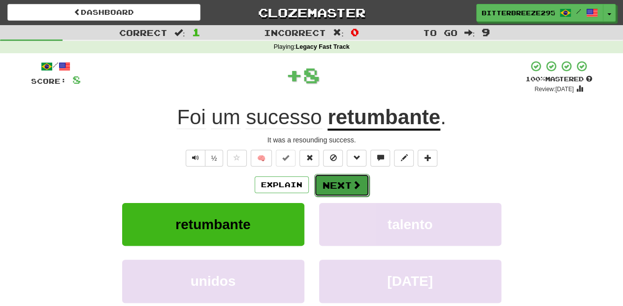
click at [340, 181] on button "Next" at bounding box center [341, 185] width 55 height 23
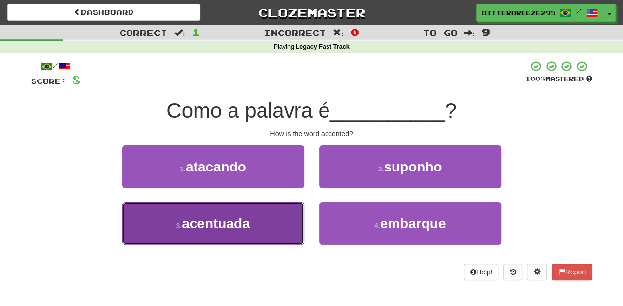
click at [275, 217] on button "3 . acentuada" at bounding box center [213, 223] width 182 height 43
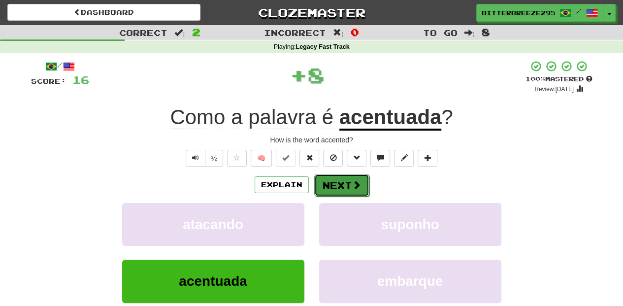
click at [338, 180] on button "Next" at bounding box center [341, 185] width 55 height 23
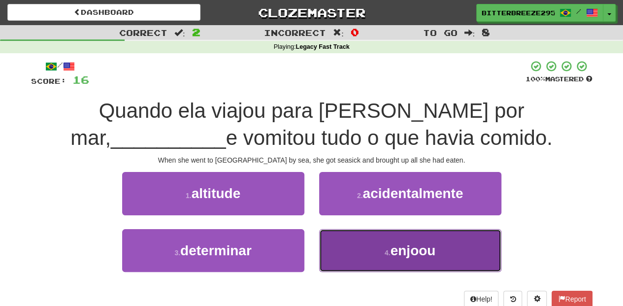
click at [351, 251] on button "4 . enjoou" at bounding box center [410, 250] width 182 height 43
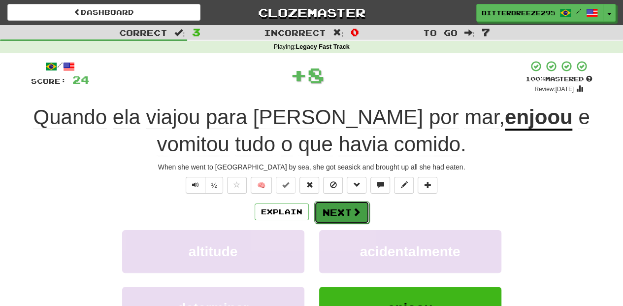
click at [337, 213] on button "Next" at bounding box center [341, 212] width 55 height 23
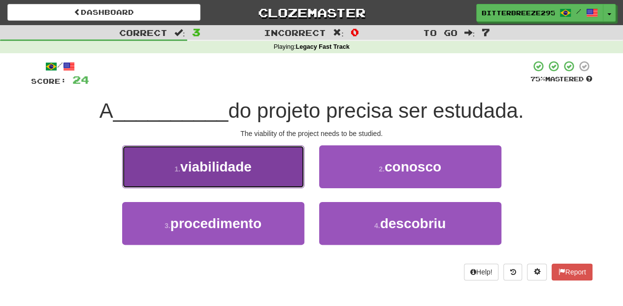
click at [228, 166] on span "viabilidade" at bounding box center [215, 166] width 71 height 15
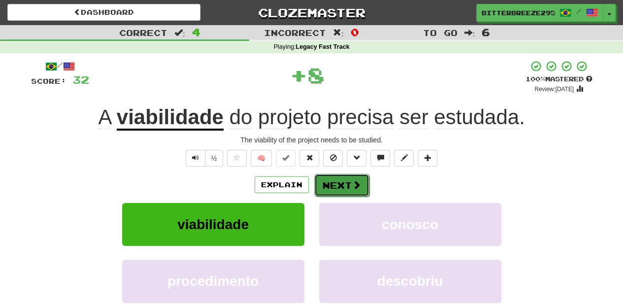
click at [328, 181] on button "Next" at bounding box center [341, 185] width 55 height 23
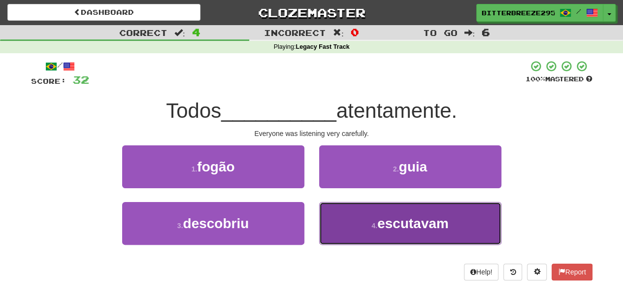
click at [349, 226] on button "4 . escutavam" at bounding box center [410, 223] width 182 height 43
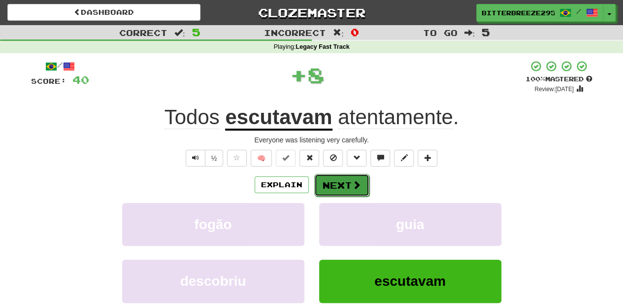
click at [333, 182] on button "Next" at bounding box center [341, 185] width 55 height 23
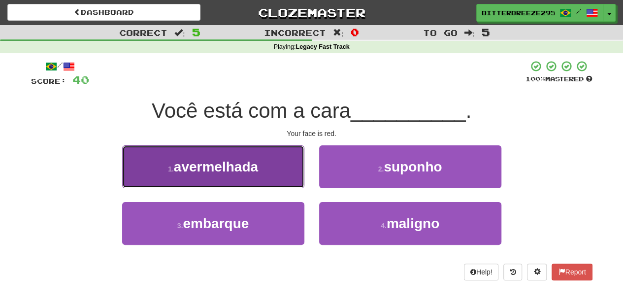
click at [253, 178] on button "1 . avermelhada" at bounding box center [213, 166] width 182 height 43
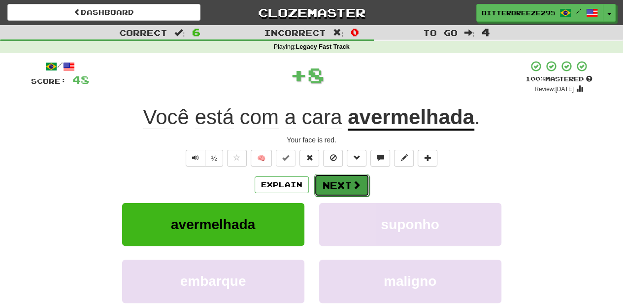
click at [324, 187] on button "Next" at bounding box center [341, 185] width 55 height 23
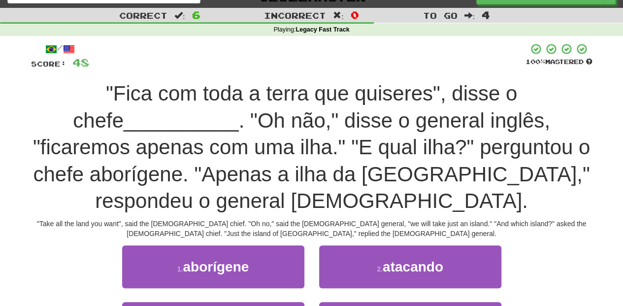
scroll to position [33, 0]
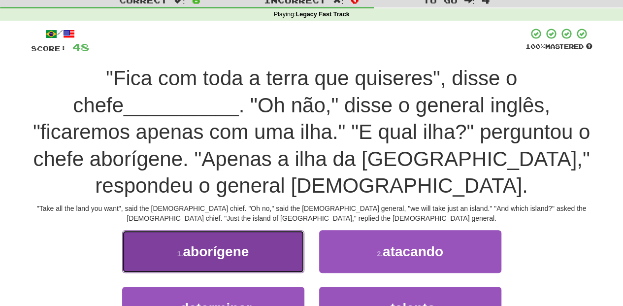
click at [252, 247] on button "1 . aborígene" at bounding box center [213, 251] width 182 height 43
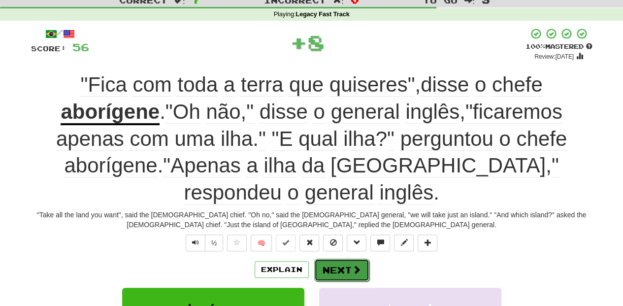
click at [338, 270] on button "Next" at bounding box center [341, 270] width 55 height 23
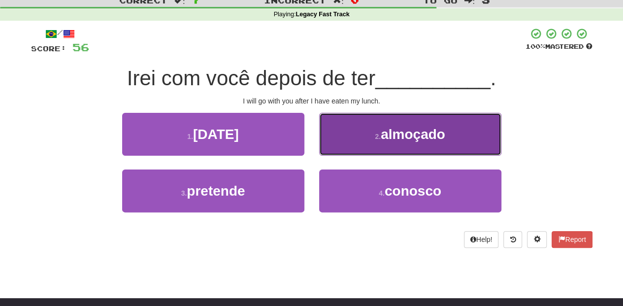
click at [340, 142] on button "2 . almoçado" at bounding box center [410, 134] width 182 height 43
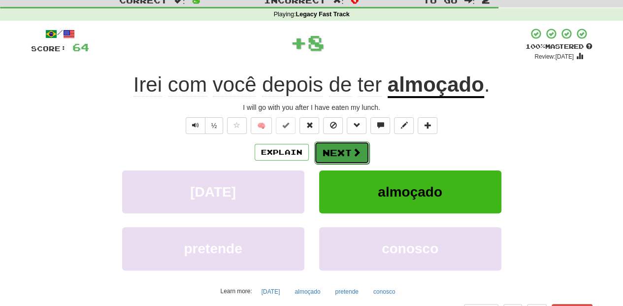
click at [337, 152] on button "Next" at bounding box center [341, 152] width 55 height 23
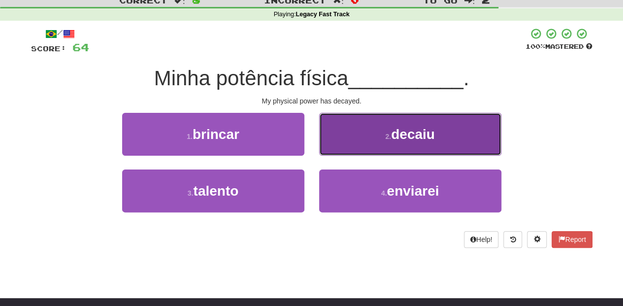
click at [337, 144] on button "2 . decaiu" at bounding box center [410, 134] width 182 height 43
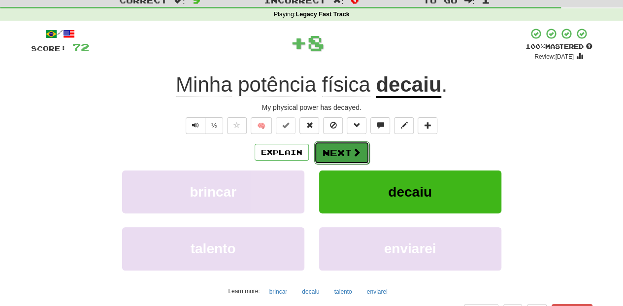
click at [335, 150] on button "Next" at bounding box center [341, 152] width 55 height 23
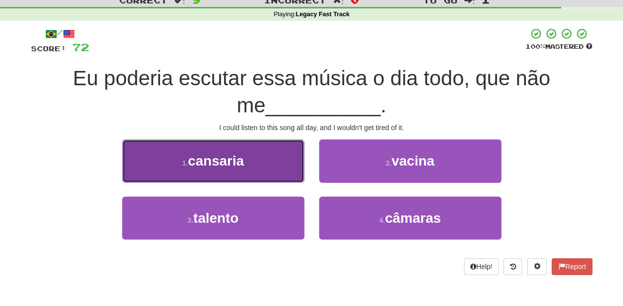
click at [287, 169] on button "1 . cansaria" at bounding box center [213, 160] width 182 height 43
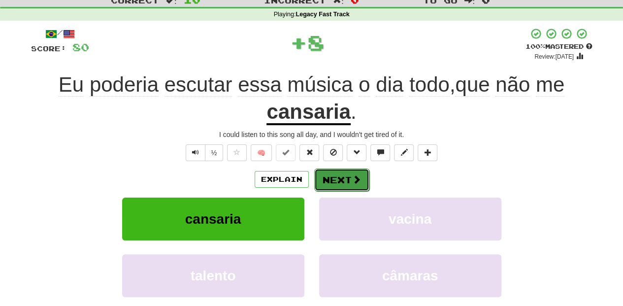
click at [344, 178] on button "Next" at bounding box center [341, 179] width 55 height 23
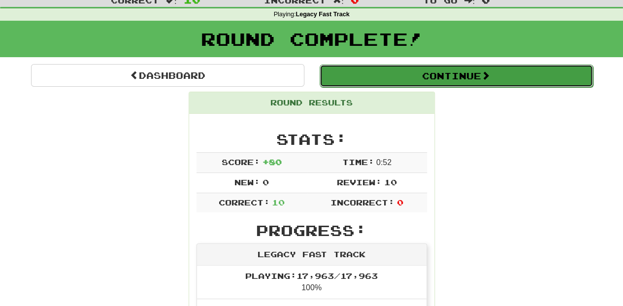
click at [368, 76] on button "Continue" at bounding box center [456, 76] width 273 height 23
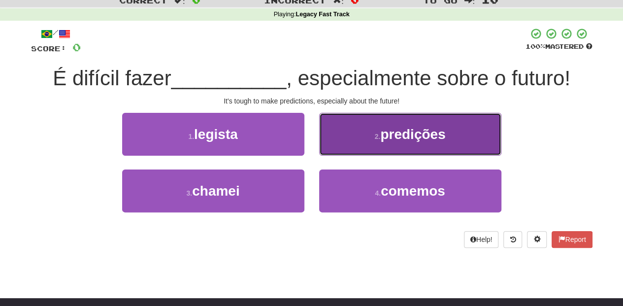
click at [356, 150] on button "2 . predições" at bounding box center [410, 134] width 182 height 43
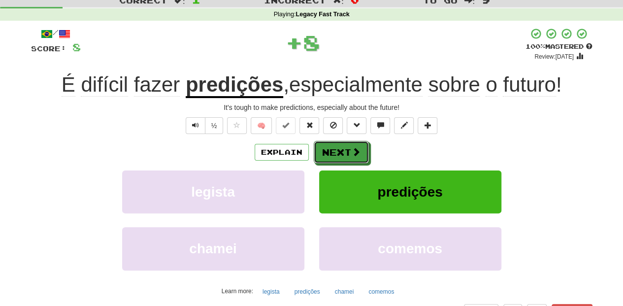
click at [352, 152] on span at bounding box center [356, 151] width 9 height 9
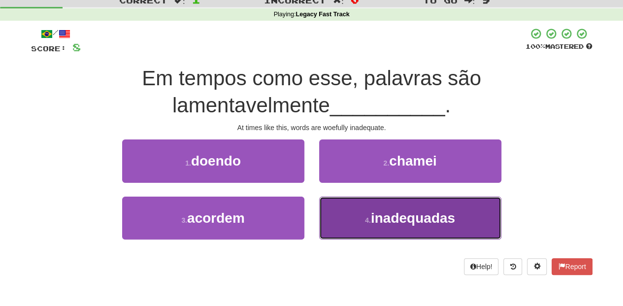
click at [338, 214] on button "4 . inadequadas" at bounding box center [410, 217] width 182 height 43
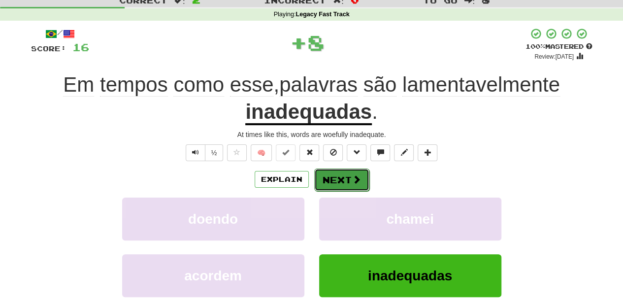
click at [338, 172] on button "Next" at bounding box center [341, 179] width 55 height 23
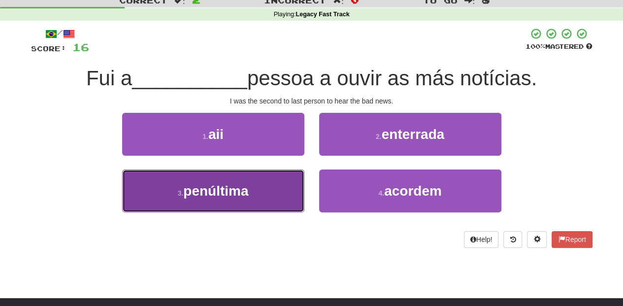
click at [257, 189] on button "3 . penúltima" at bounding box center [213, 190] width 182 height 43
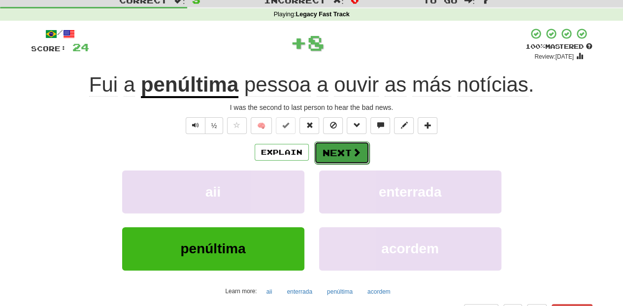
click at [335, 155] on button "Next" at bounding box center [341, 152] width 55 height 23
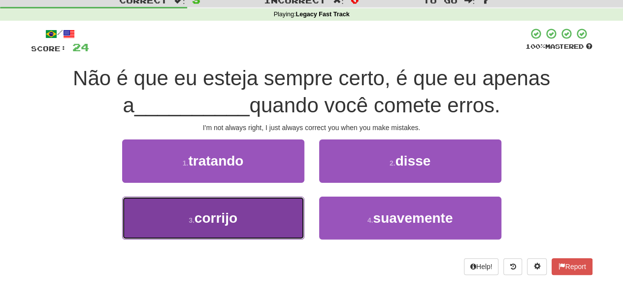
click at [256, 211] on button "3 . corrijo" at bounding box center [213, 217] width 182 height 43
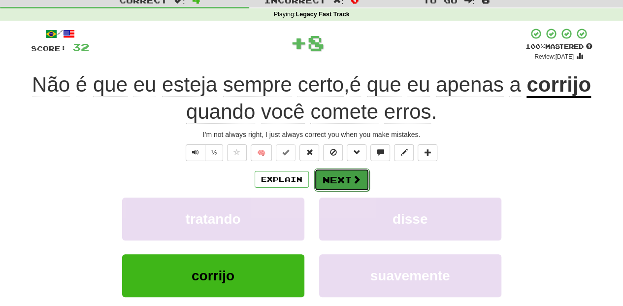
click at [339, 180] on button "Next" at bounding box center [341, 179] width 55 height 23
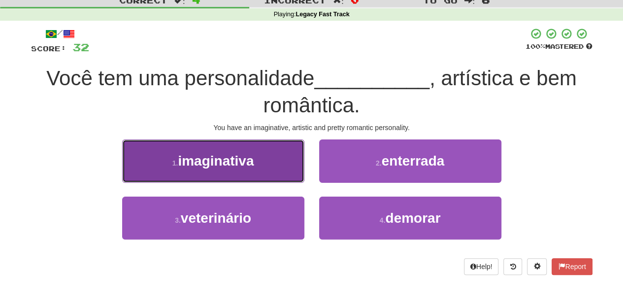
click at [268, 169] on button "1 . imaginativa" at bounding box center [213, 160] width 182 height 43
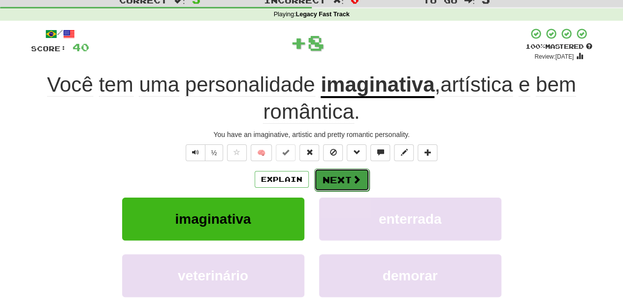
click at [332, 177] on button "Next" at bounding box center [341, 179] width 55 height 23
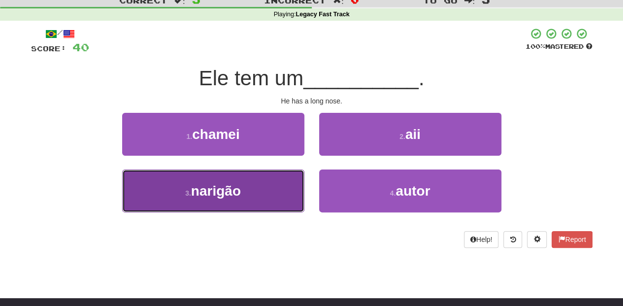
click at [265, 190] on button "3 . narigão" at bounding box center [213, 190] width 182 height 43
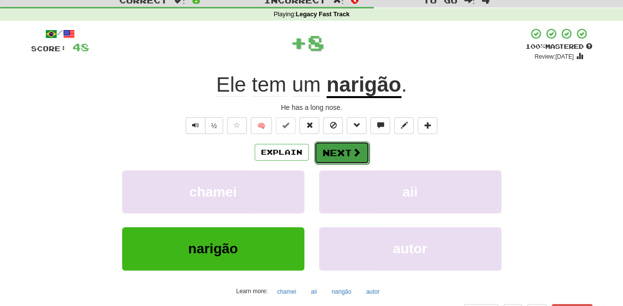
click at [340, 152] on button "Next" at bounding box center [341, 152] width 55 height 23
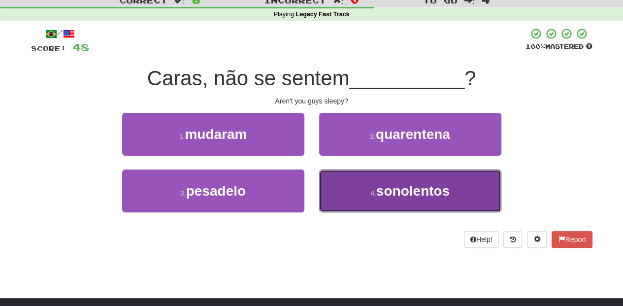
click at [356, 183] on button "4 . sonolentos" at bounding box center [410, 190] width 182 height 43
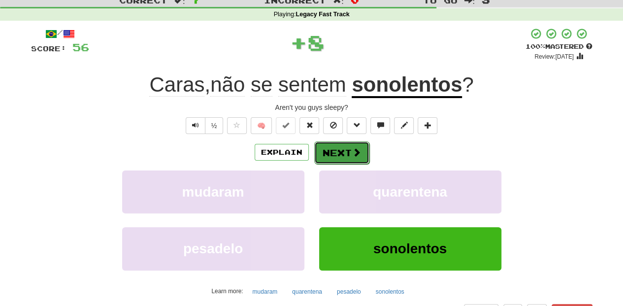
click at [343, 155] on button "Next" at bounding box center [341, 152] width 55 height 23
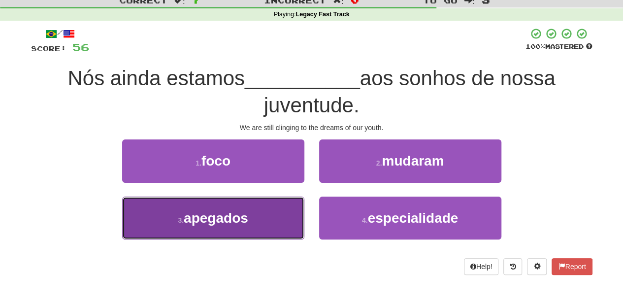
click at [266, 209] on button "3 . apegados" at bounding box center [213, 217] width 182 height 43
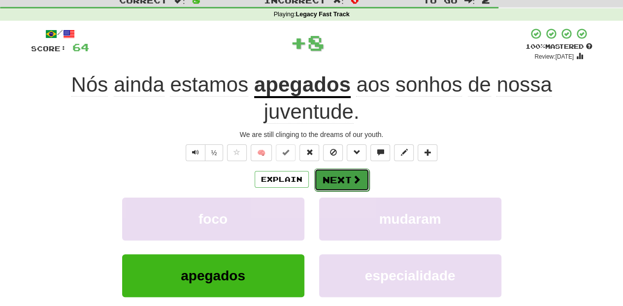
click at [346, 178] on button "Next" at bounding box center [341, 179] width 55 height 23
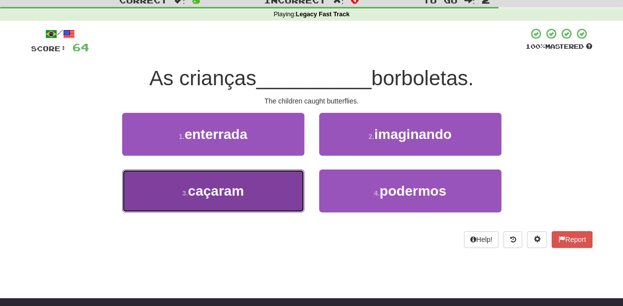
click at [264, 187] on button "3 . caçaram" at bounding box center [213, 190] width 182 height 43
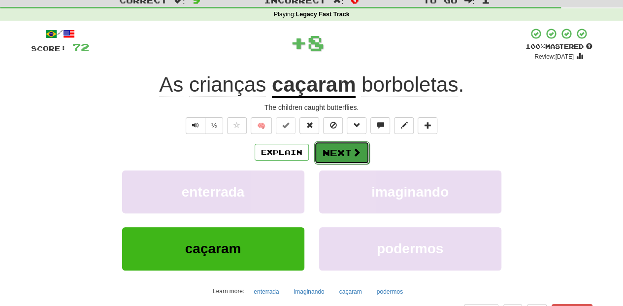
click at [339, 154] on button "Next" at bounding box center [341, 152] width 55 height 23
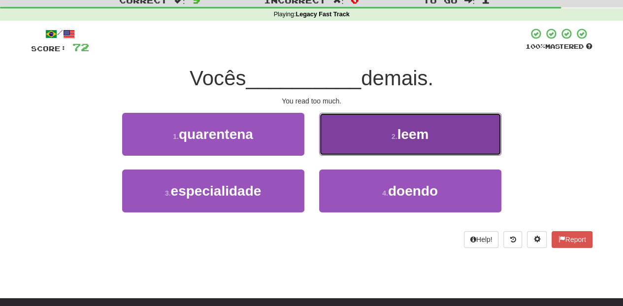
click at [340, 147] on button "2 . leem" at bounding box center [410, 134] width 182 height 43
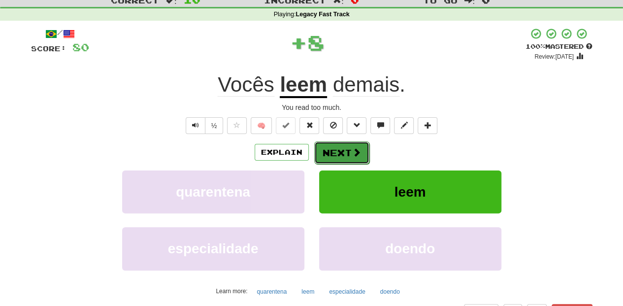
click at [340, 151] on button "Next" at bounding box center [341, 152] width 55 height 23
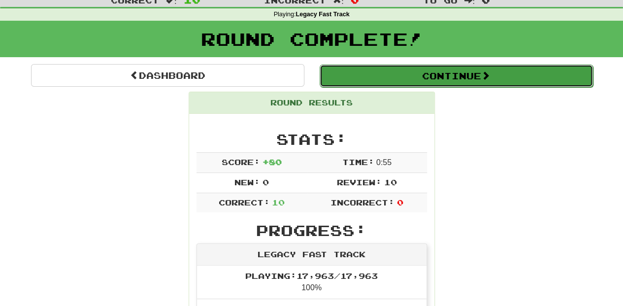
click at [367, 72] on button "Continue" at bounding box center [456, 76] width 273 height 23
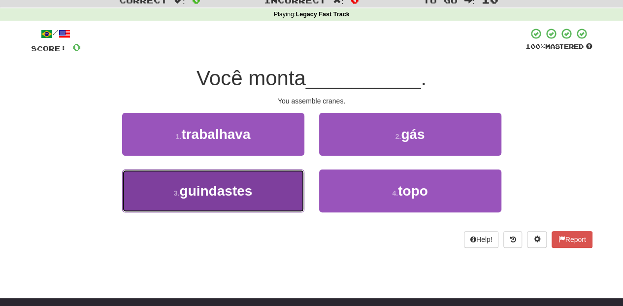
click at [252, 189] on span "guindastes" at bounding box center [215, 190] width 73 height 15
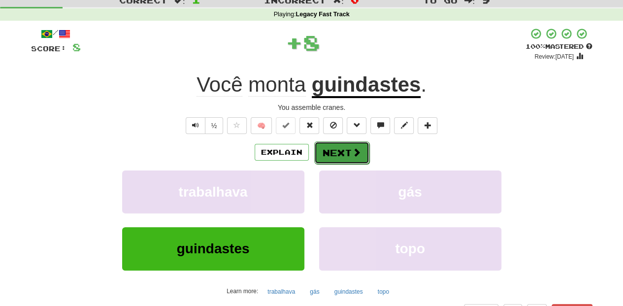
click at [332, 148] on button "Next" at bounding box center [341, 152] width 55 height 23
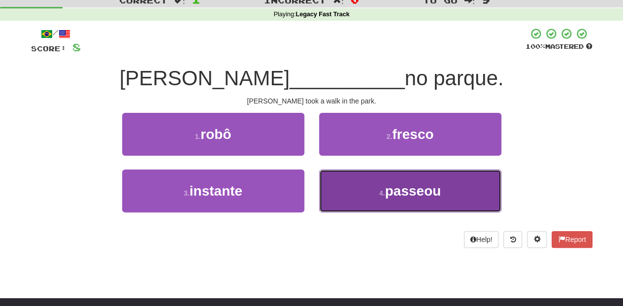
click at [355, 188] on button "4 . passeou" at bounding box center [410, 190] width 182 height 43
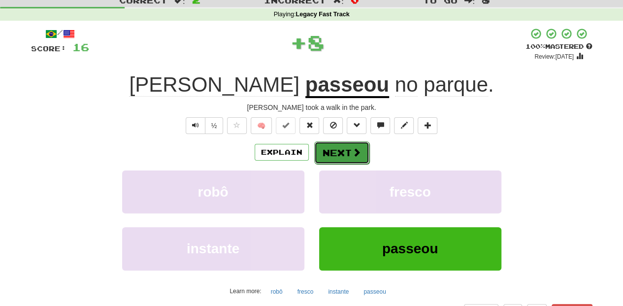
click at [337, 147] on button "Next" at bounding box center [341, 152] width 55 height 23
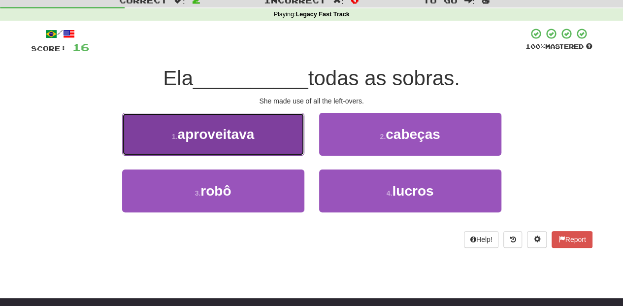
click at [269, 148] on button "1 . aproveitava" at bounding box center [213, 134] width 182 height 43
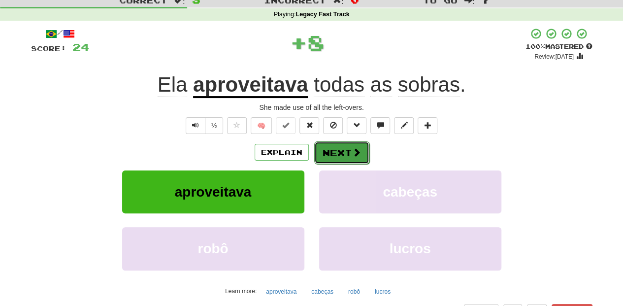
click at [333, 153] on button "Next" at bounding box center [341, 152] width 55 height 23
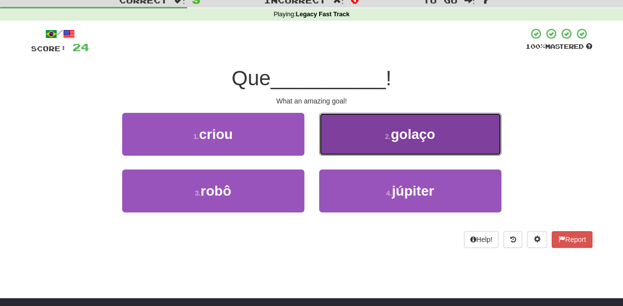
click at [349, 141] on button "2 . golaço" at bounding box center [410, 134] width 182 height 43
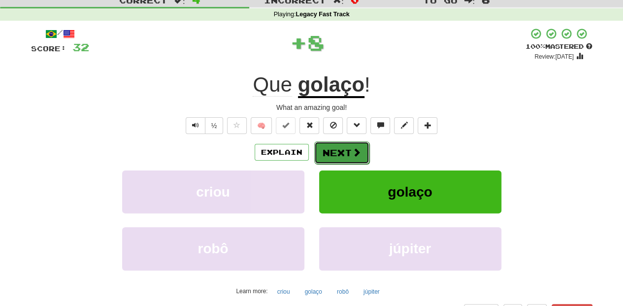
click at [342, 151] on button "Next" at bounding box center [341, 152] width 55 height 23
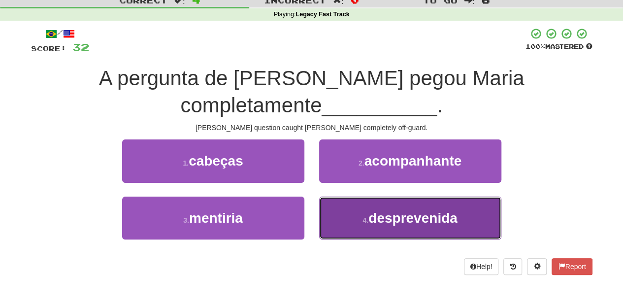
click at [332, 202] on button "4 . desprevenida" at bounding box center [410, 217] width 182 height 43
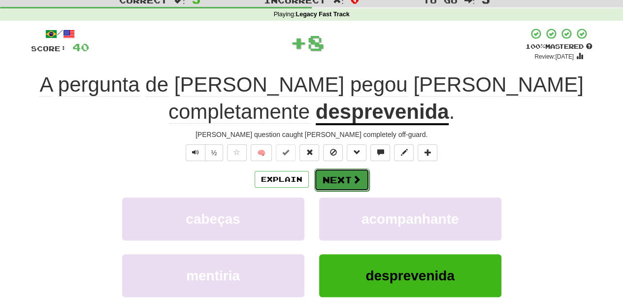
click at [328, 172] on button "Next" at bounding box center [341, 179] width 55 height 23
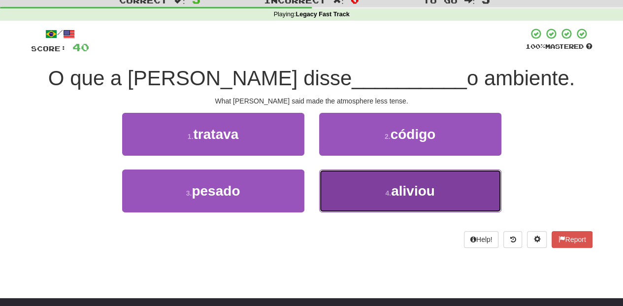
click at [348, 189] on button "4 . aliviou" at bounding box center [410, 190] width 182 height 43
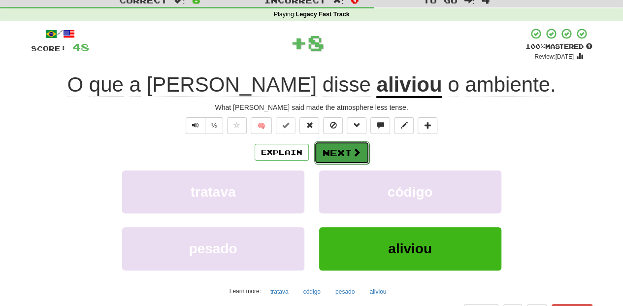
click at [336, 152] on button "Next" at bounding box center [341, 152] width 55 height 23
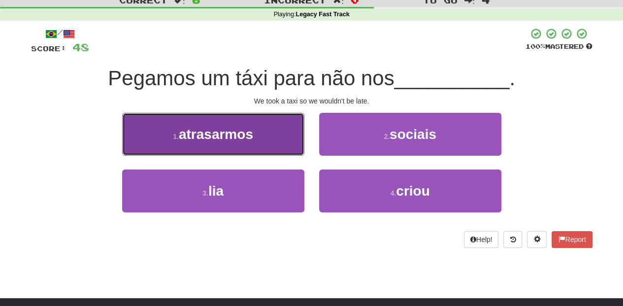
click at [293, 141] on button "1 . atrasarmos" at bounding box center [213, 134] width 182 height 43
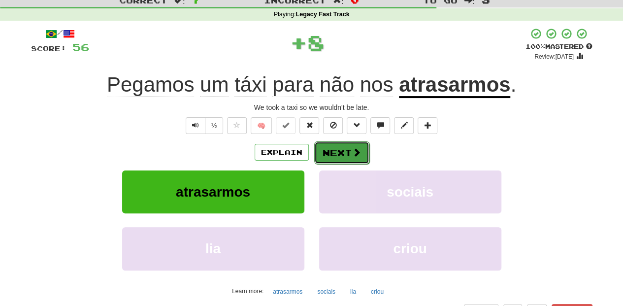
click at [328, 145] on button "Next" at bounding box center [341, 152] width 55 height 23
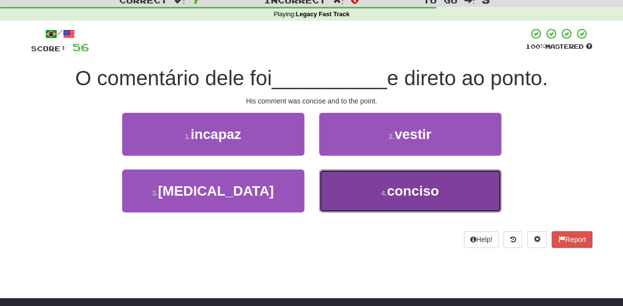
click at [354, 184] on button "4 . conciso" at bounding box center [410, 190] width 182 height 43
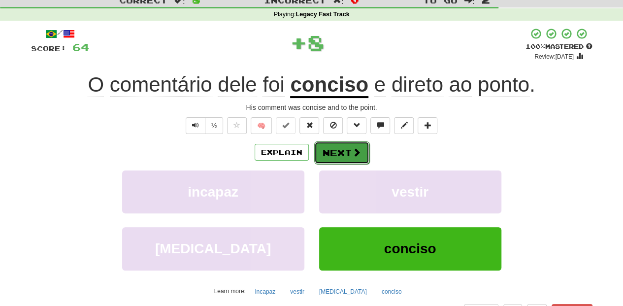
click at [339, 150] on button "Next" at bounding box center [341, 152] width 55 height 23
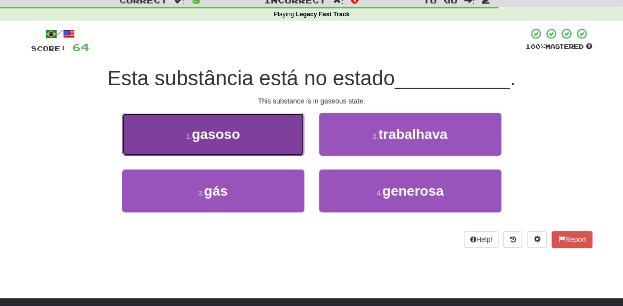
click at [280, 144] on button "1 . gasoso" at bounding box center [213, 134] width 182 height 43
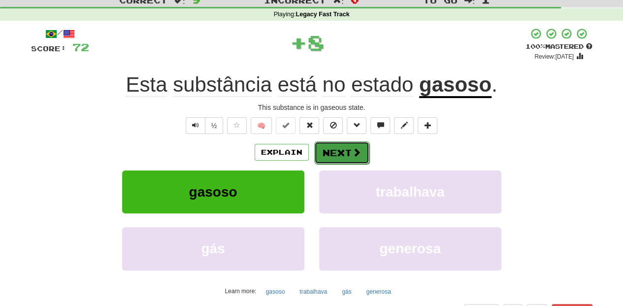
click at [336, 153] on button "Next" at bounding box center [341, 152] width 55 height 23
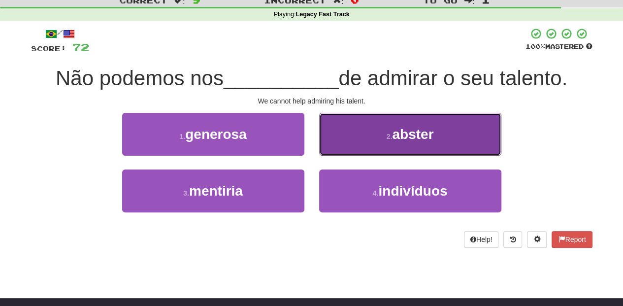
click at [345, 145] on button "2 . abster" at bounding box center [410, 134] width 182 height 43
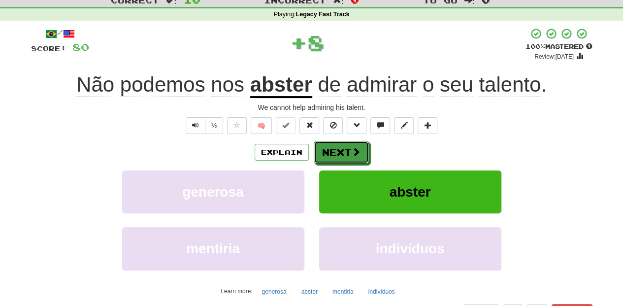
click at [342, 148] on button "Next" at bounding box center [341, 152] width 55 height 23
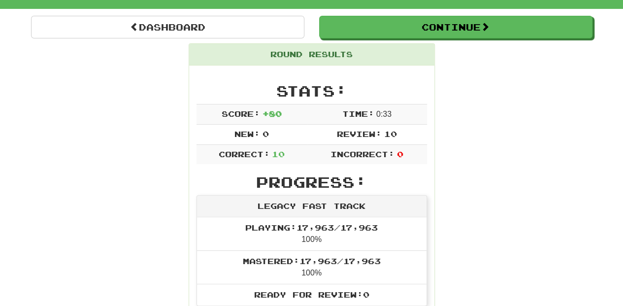
scroll to position [98, 0]
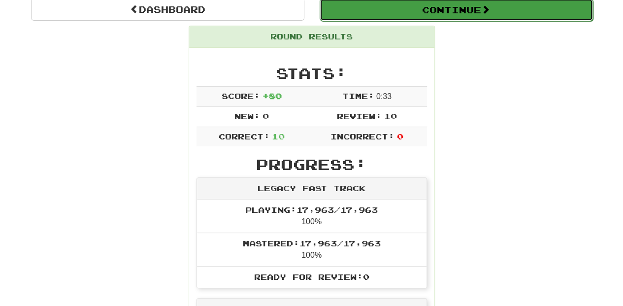
click at [360, 10] on button "Continue" at bounding box center [456, 10] width 273 height 23
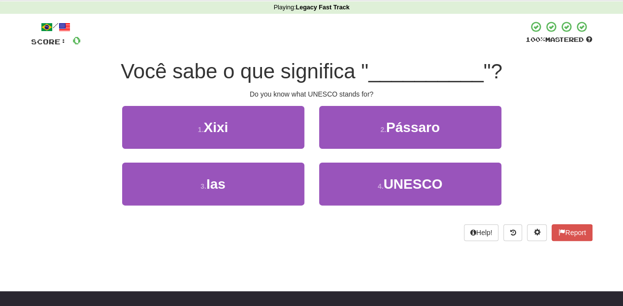
scroll to position [33, 0]
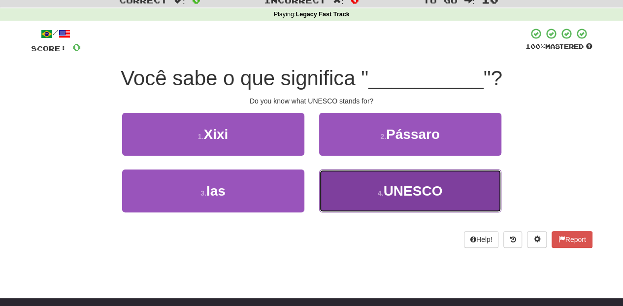
click at [345, 186] on button "4 . UNESCO" at bounding box center [410, 190] width 182 height 43
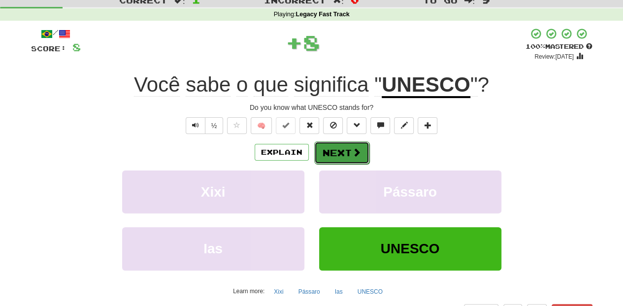
click at [326, 152] on button "Next" at bounding box center [341, 152] width 55 height 23
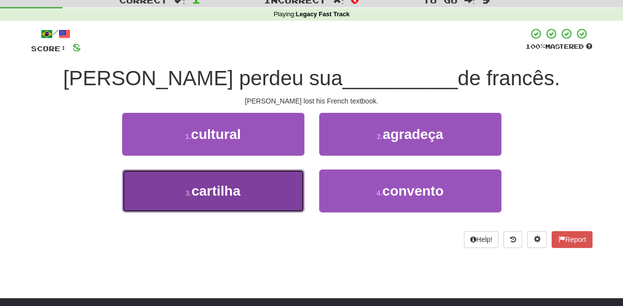
click at [289, 184] on button "3 . cartilha" at bounding box center [213, 190] width 182 height 43
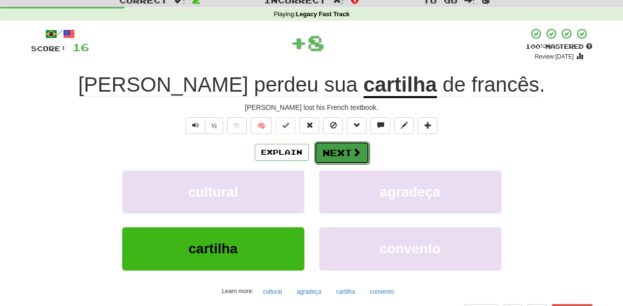
click at [330, 147] on button "Next" at bounding box center [341, 152] width 55 height 23
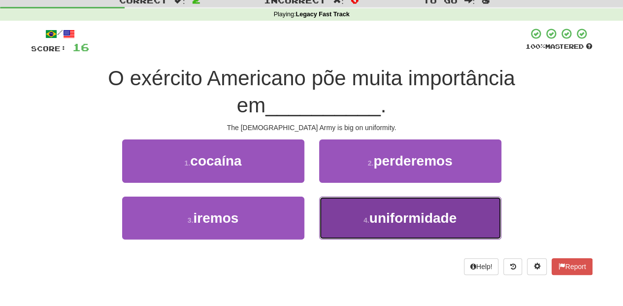
click at [347, 201] on button "4 . uniformidade" at bounding box center [410, 217] width 182 height 43
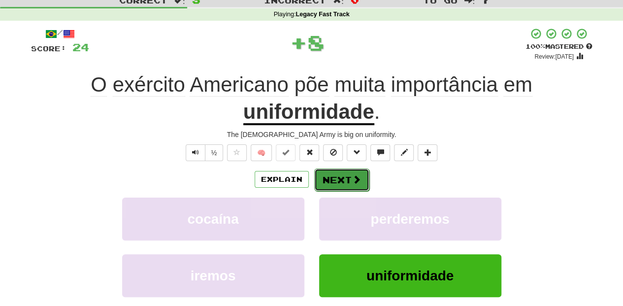
click at [343, 176] on button "Next" at bounding box center [341, 179] width 55 height 23
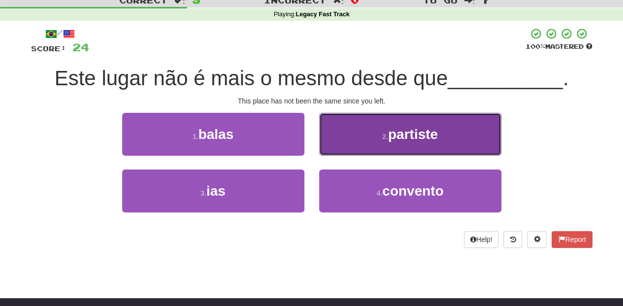
click at [350, 145] on button "2 . partiste" at bounding box center [410, 134] width 182 height 43
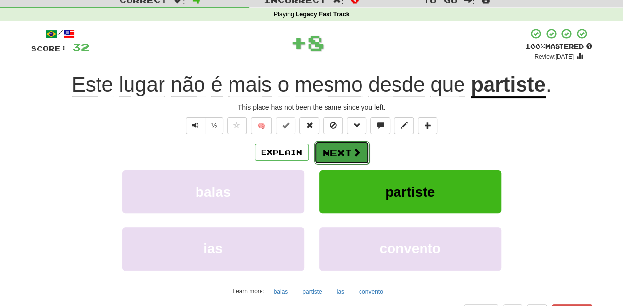
click at [347, 153] on button "Next" at bounding box center [341, 152] width 55 height 23
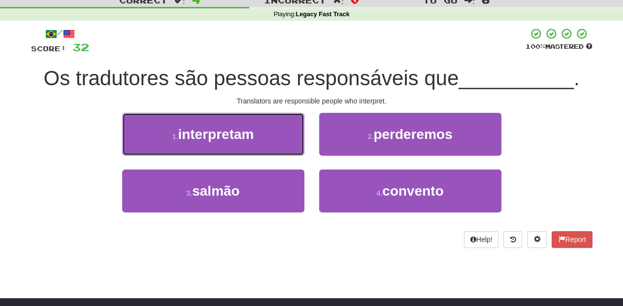
click at [258, 139] on button "1 . interpretam" at bounding box center [213, 134] width 182 height 43
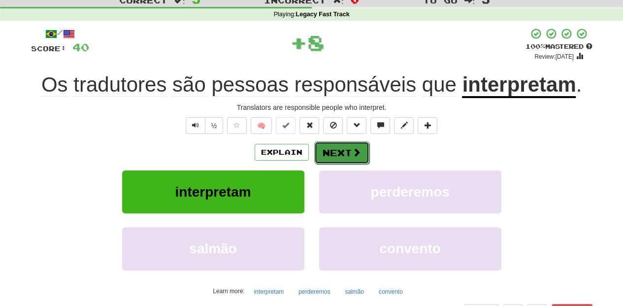
click at [338, 148] on button "Next" at bounding box center [341, 152] width 55 height 23
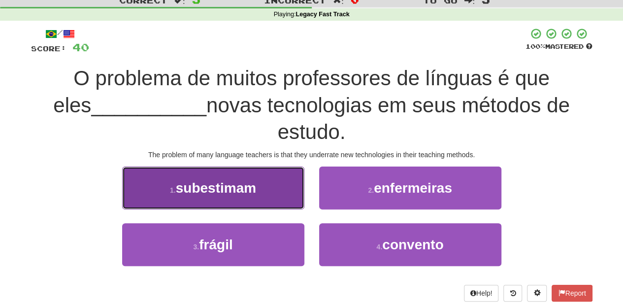
click at [260, 166] on button "1 . subestimam" at bounding box center [213, 187] width 182 height 43
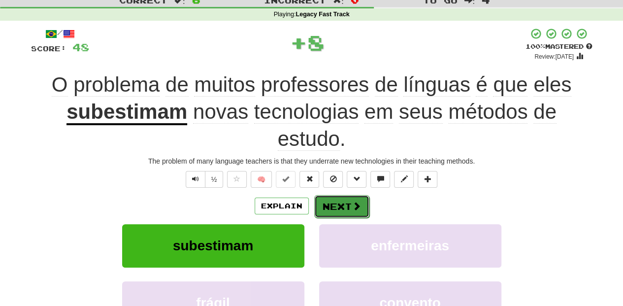
click at [329, 202] on button "Next" at bounding box center [341, 206] width 55 height 23
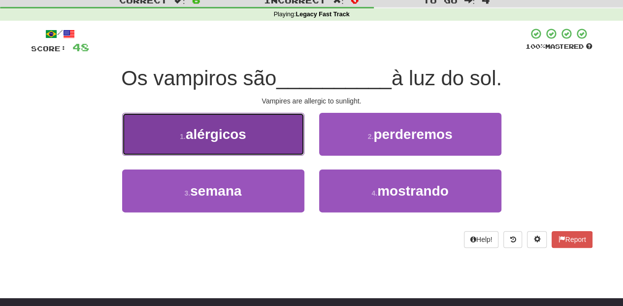
click at [279, 139] on button "1 . alérgicos" at bounding box center [213, 134] width 182 height 43
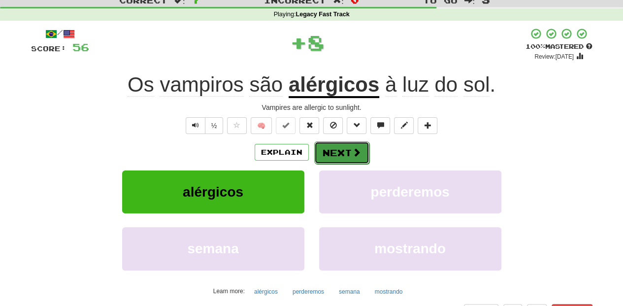
click at [337, 154] on button "Next" at bounding box center [341, 152] width 55 height 23
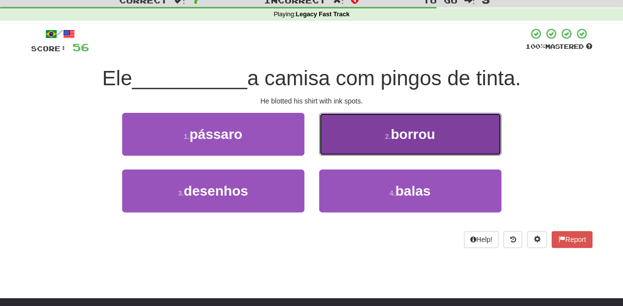
click at [370, 145] on button "2 . borrou" at bounding box center [410, 134] width 182 height 43
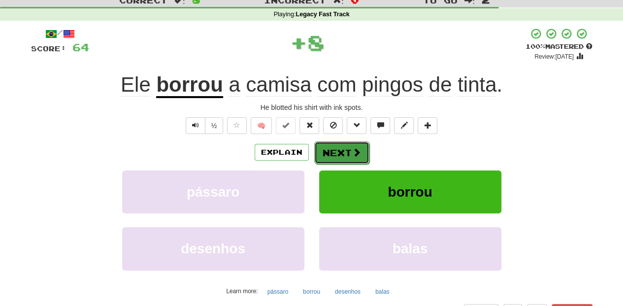
click at [354, 152] on span at bounding box center [356, 152] width 9 height 9
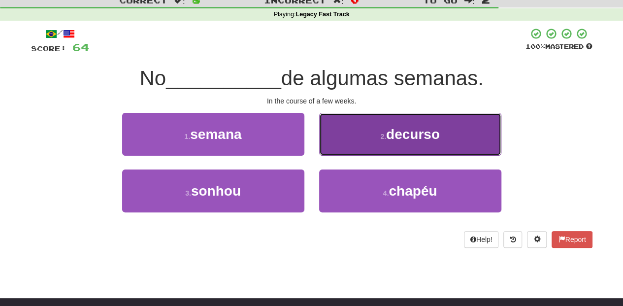
click at [377, 140] on button "2 . decurso" at bounding box center [410, 134] width 182 height 43
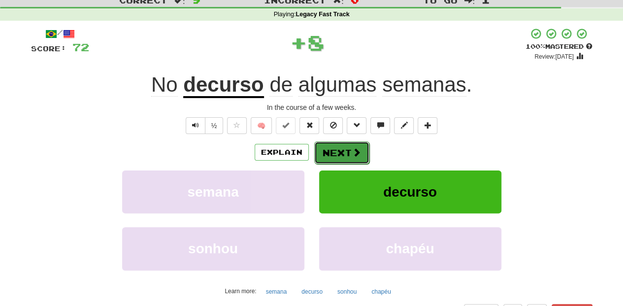
click at [341, 147] on button "Next" at bounding box center [341, 152] width 55 height 23
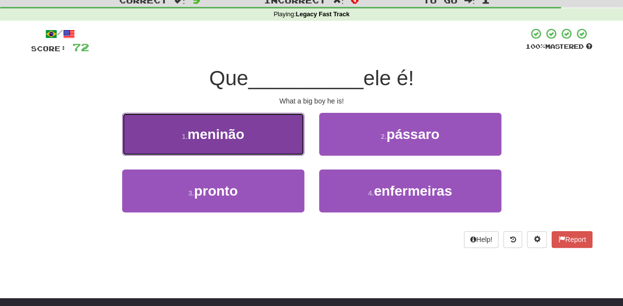
click at [288, 142] on button "1 . meninão" at bounding box center [213, 134] width 182 height 43
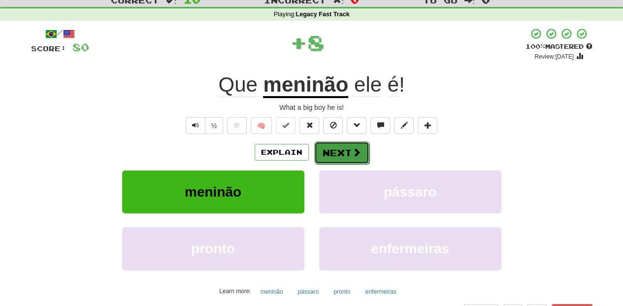
click at [327, 154] on button "Next" at bounding box center [341, 152] width 55 height 23
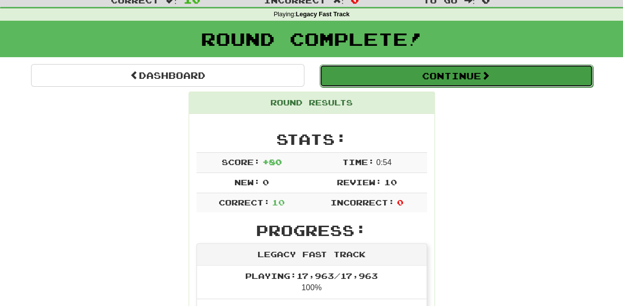
click at [376, 73] on button "Continue" at bounding box center [456, 76] width 273 height 23
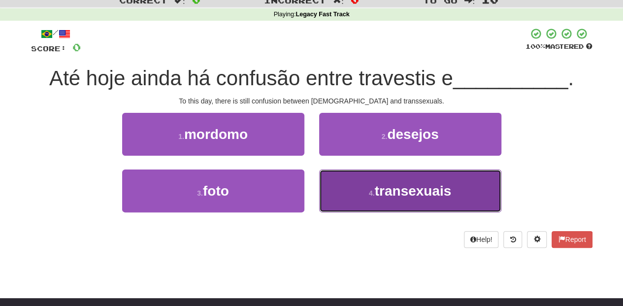
click at [406, 187] on span "transexuais" at bounding box center [413, 190] width 77 height 15
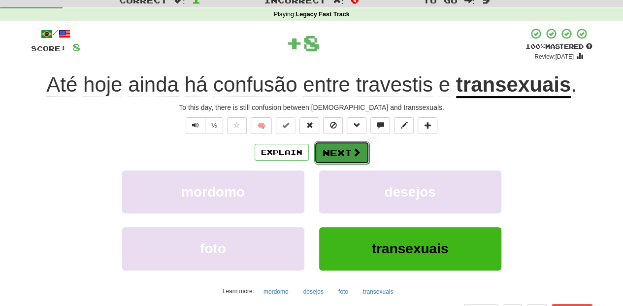
click at [347, 151] on button "Next" at bounding box center [341, 152] width 55 height 23
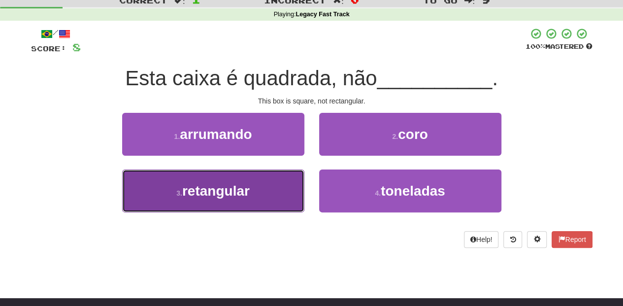
click at [279, 191] on button "3 . retangular" at bounding box center [213, 190] width 182 height 43
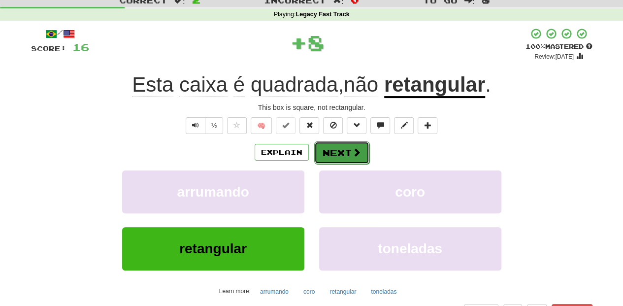
click at [334, 148] on button "Next" at bounding box center [341, 152] width 55 height 23
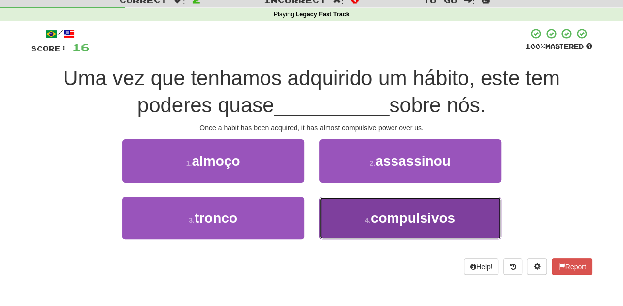
click at [365, 225] on button "4 . compulsivos" at bounding box center [410, 217] width 182 height 43
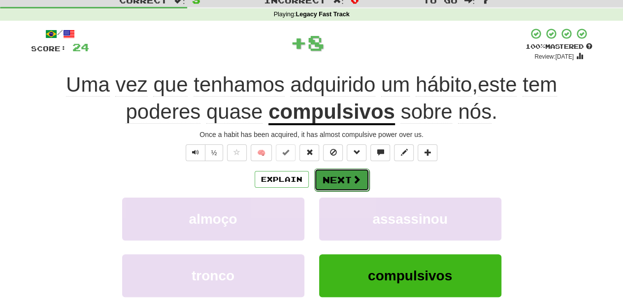
click at [352, 177] on span at bounding box center [356, 179] width 9 height 9
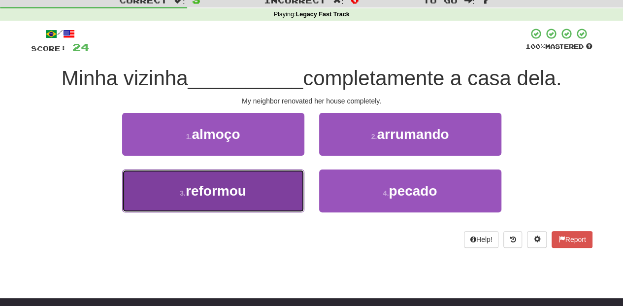
click at [239, 195] on span "reformou" at bounding box center [216, 190] width 61 height 15
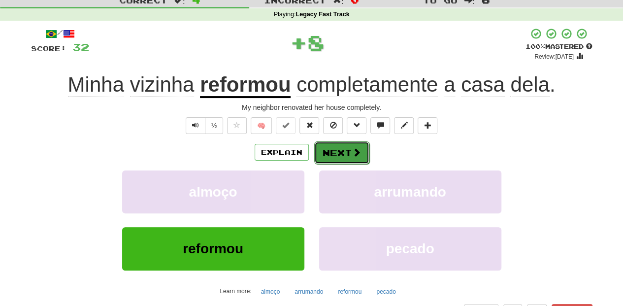
click at [328, 151] on button "Next" at bounding box center [341, 152] width 55 height 23
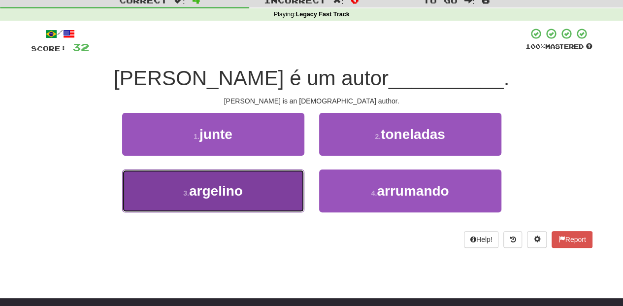
click at [272, 188] on button "3 . argelino" at bounding box center [213, 190] width 182 height 43
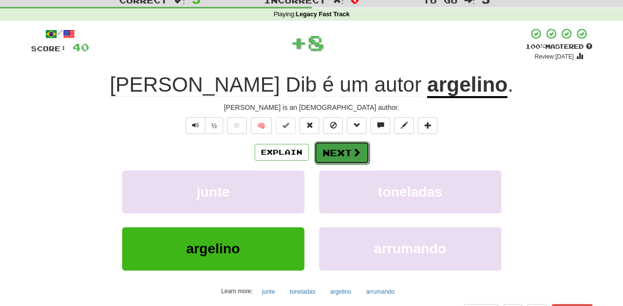
click at [339, 148] on button "Next" at bounding box center [341, 152] width 55 height 23
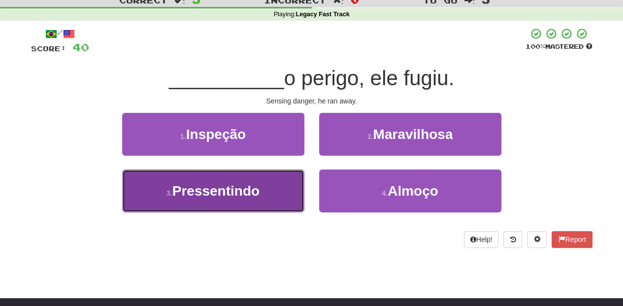
click at [277, 186] on button "3 . Pressentindo" at bounding box center [213, 190] width 182 height 43
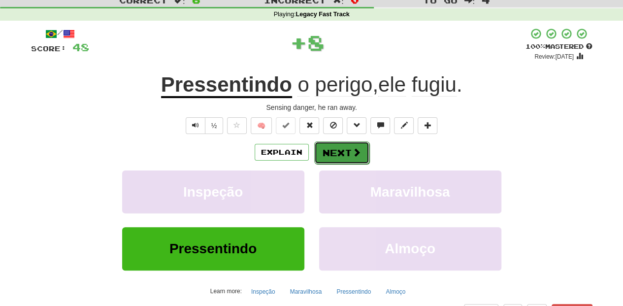
click at [348, 150] on button "Next" at bounding box center [341, 152] width 55 height 23
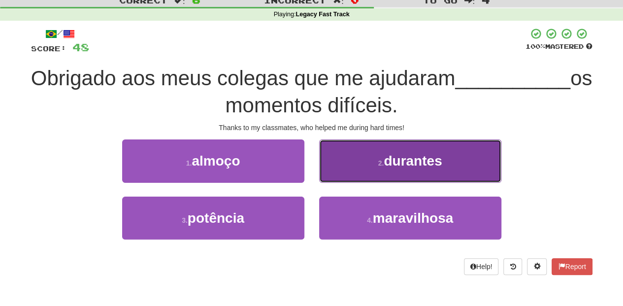
click at [360, 170] on button "2 . durantes" at bounding box center [410, 160] width 182 height 43
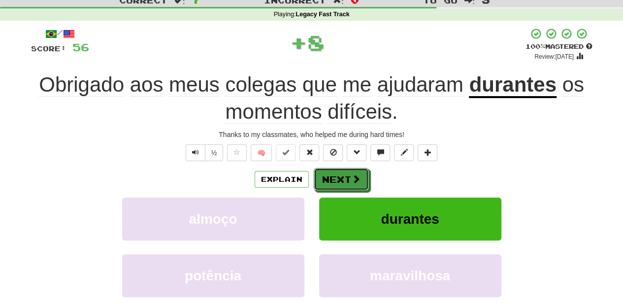
click at [341, 176] on button "Next" at bounding box center [341, 179] width 55 height 23
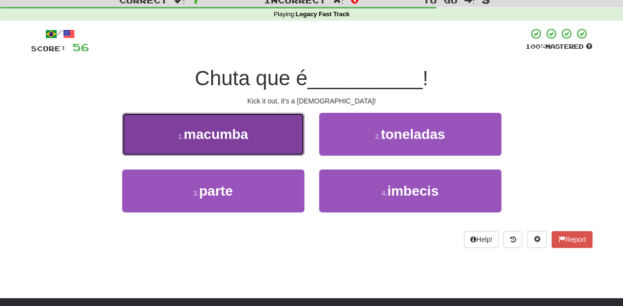
click at [276, 145] on button "1 . macumba" at bounding box center [213, 134] width 182 height 43
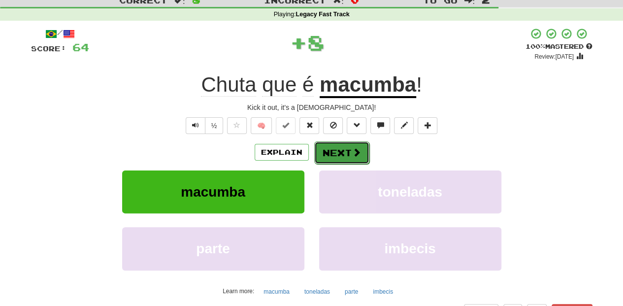
click at [335, 150] on button "Next" at bounding box center [341, 152] width 55 height 23
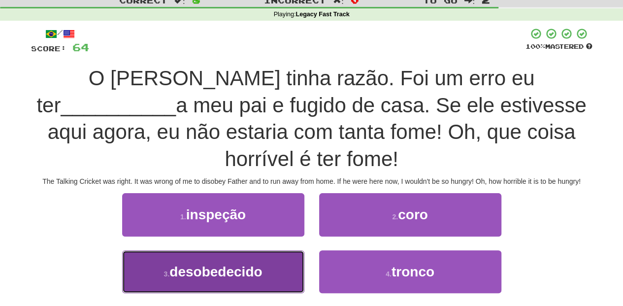
click at [250, 271] on span "desobedecido" at bounding box center [215, 271] width 93 height 15
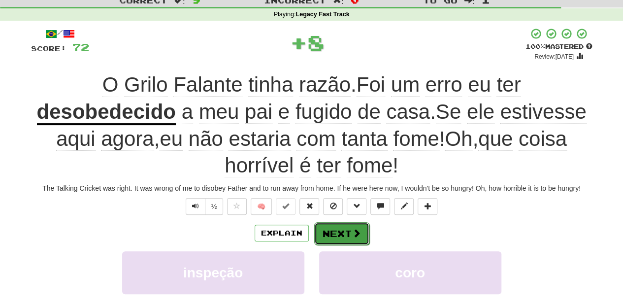
click at [329, 230] on button "Next" at bounding box center [341, 233] width 55 height 23
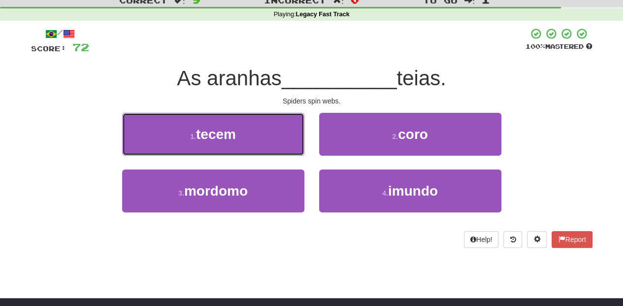
click at [279, 139] on button "1 . tecem" at bounding box center [213, 134] width 182 height 43
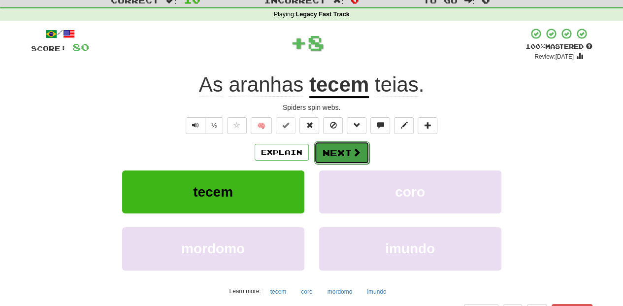
click at [332, 151] on button "Next" at bounding box center [341, 152] width 55 height 23
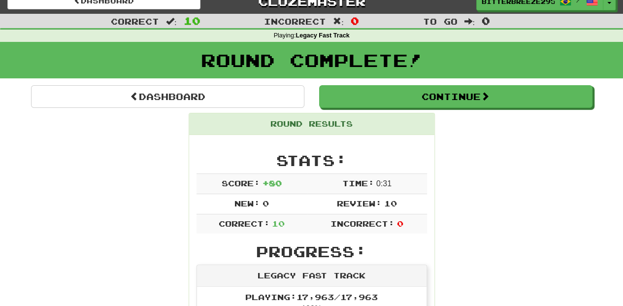
scroll to position [0, 0]
